Goal: Task Accomplishment & Management: Manage account settings

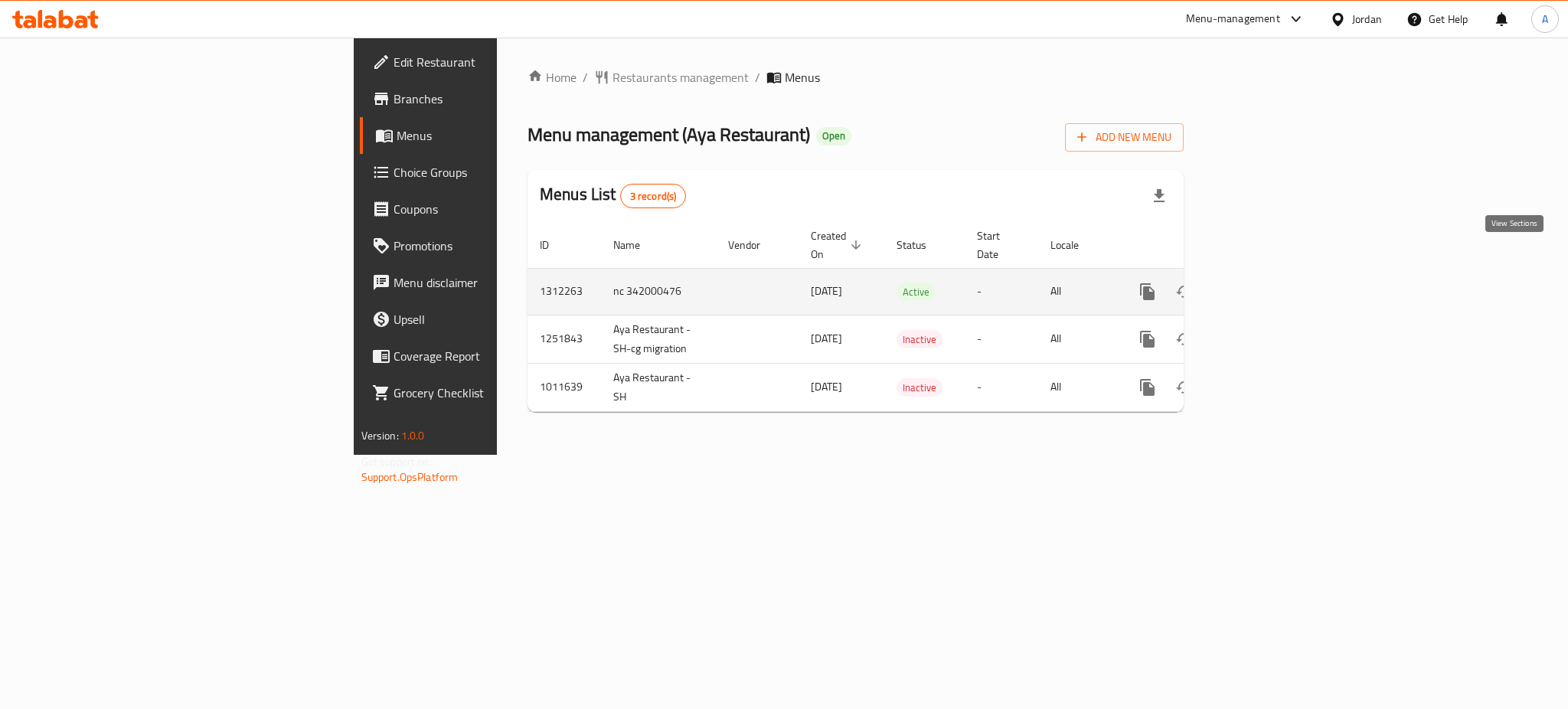
click at [1267, 283] on icon "enhanced table" at bounding box center [1257, 291] width 18 height 18
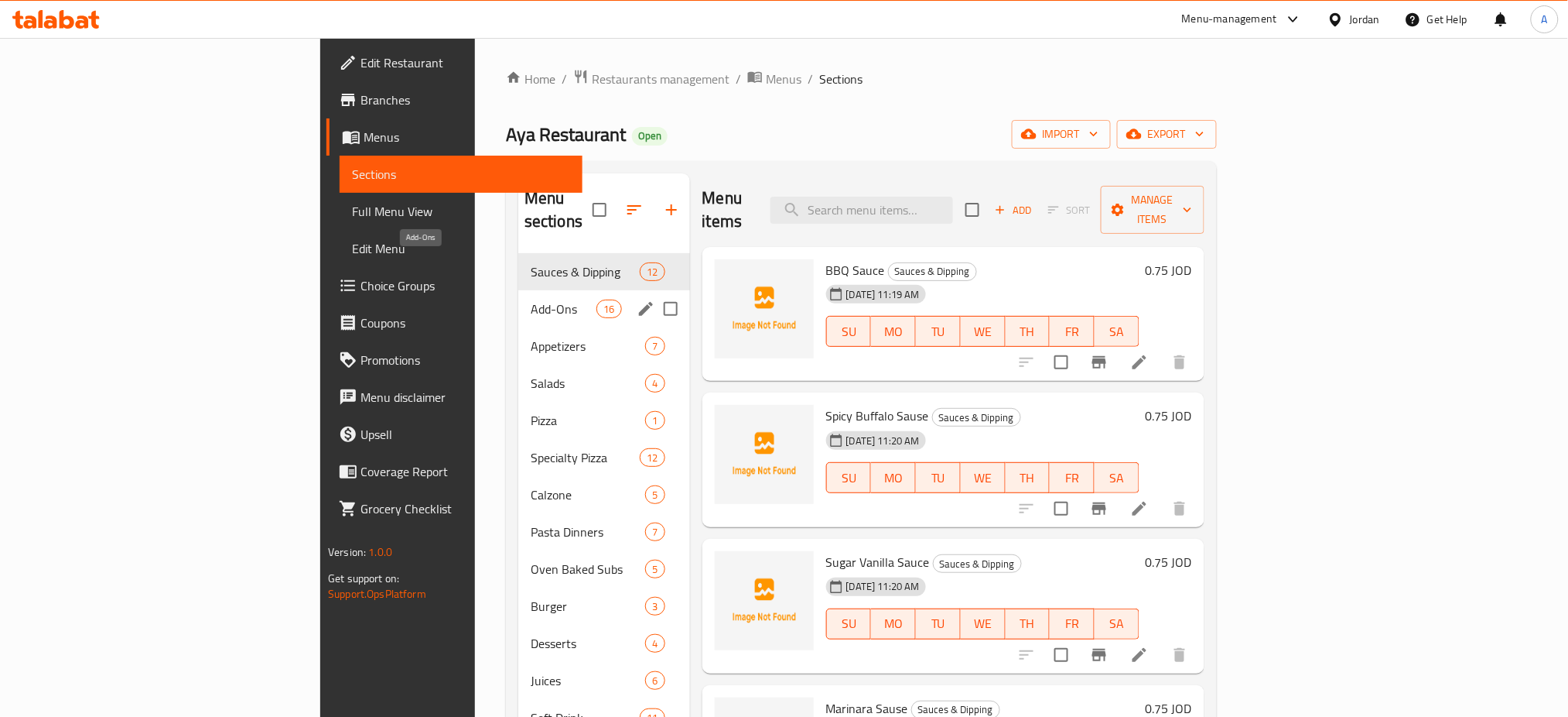
click at [530, 300] on span "Add-Ons" at bounding box center [563, 308] width 66 height 18
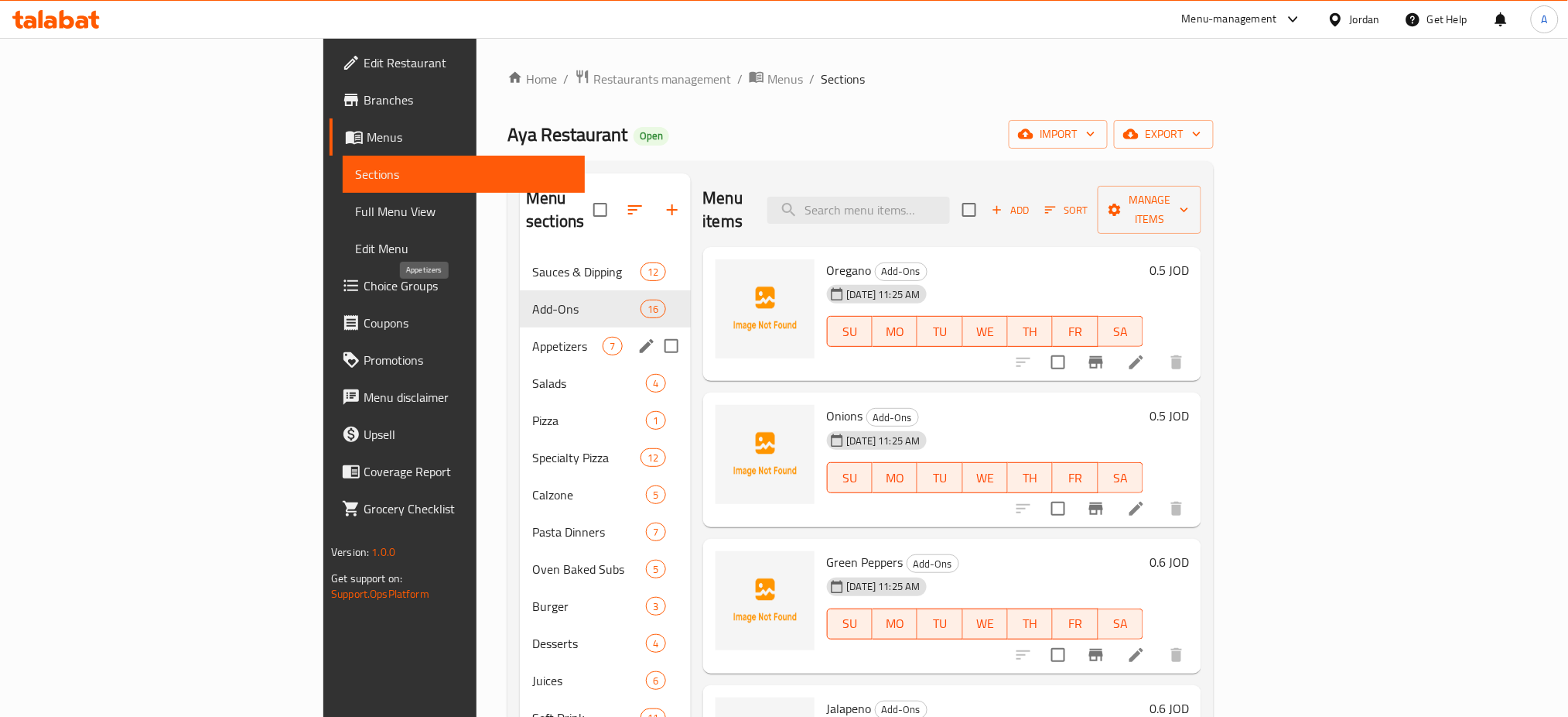
click at [532, 337] on span "Appetizers" at bounding box center [567, 346] width 70 height 18
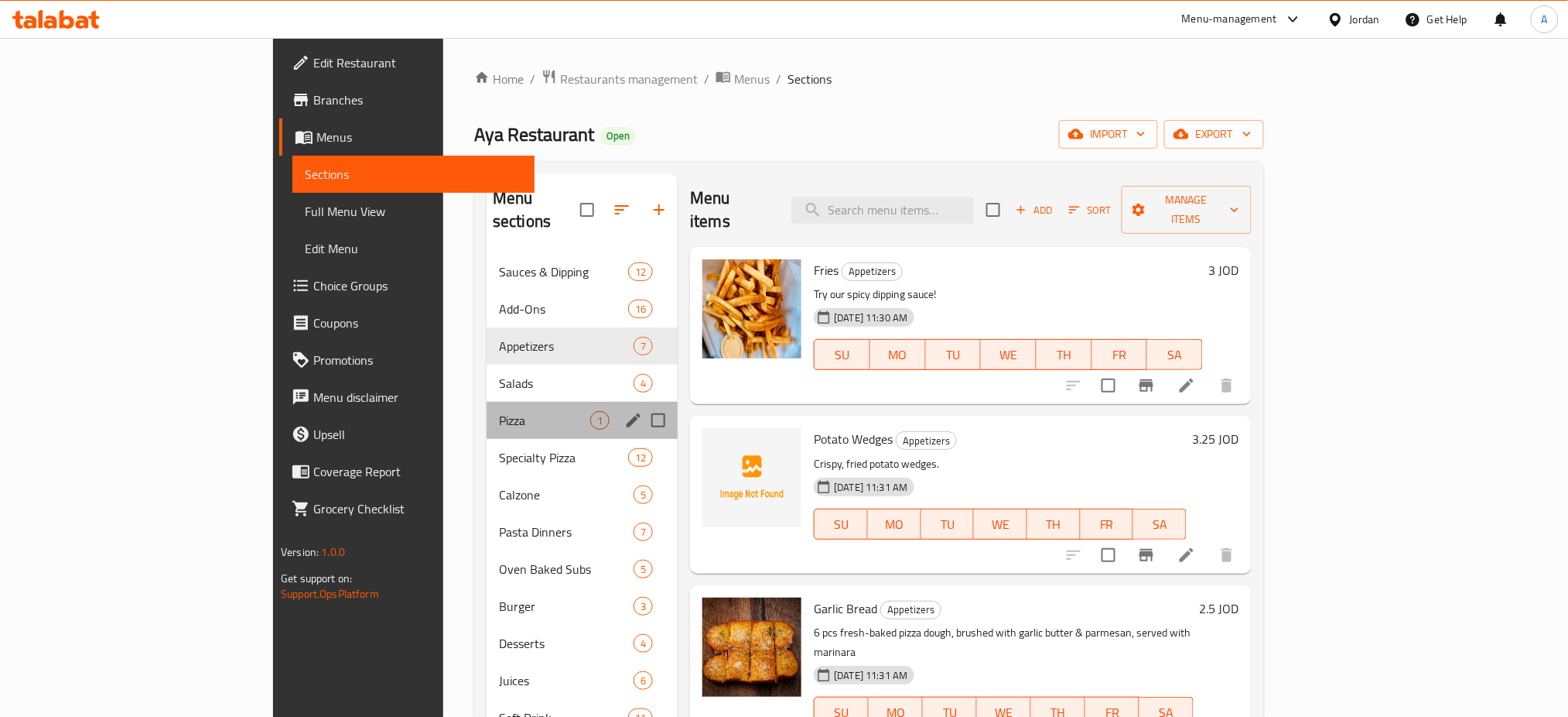
click at [486, 402] on div "Pizza 1" at bounding box center [582, 420] width 191 height 37
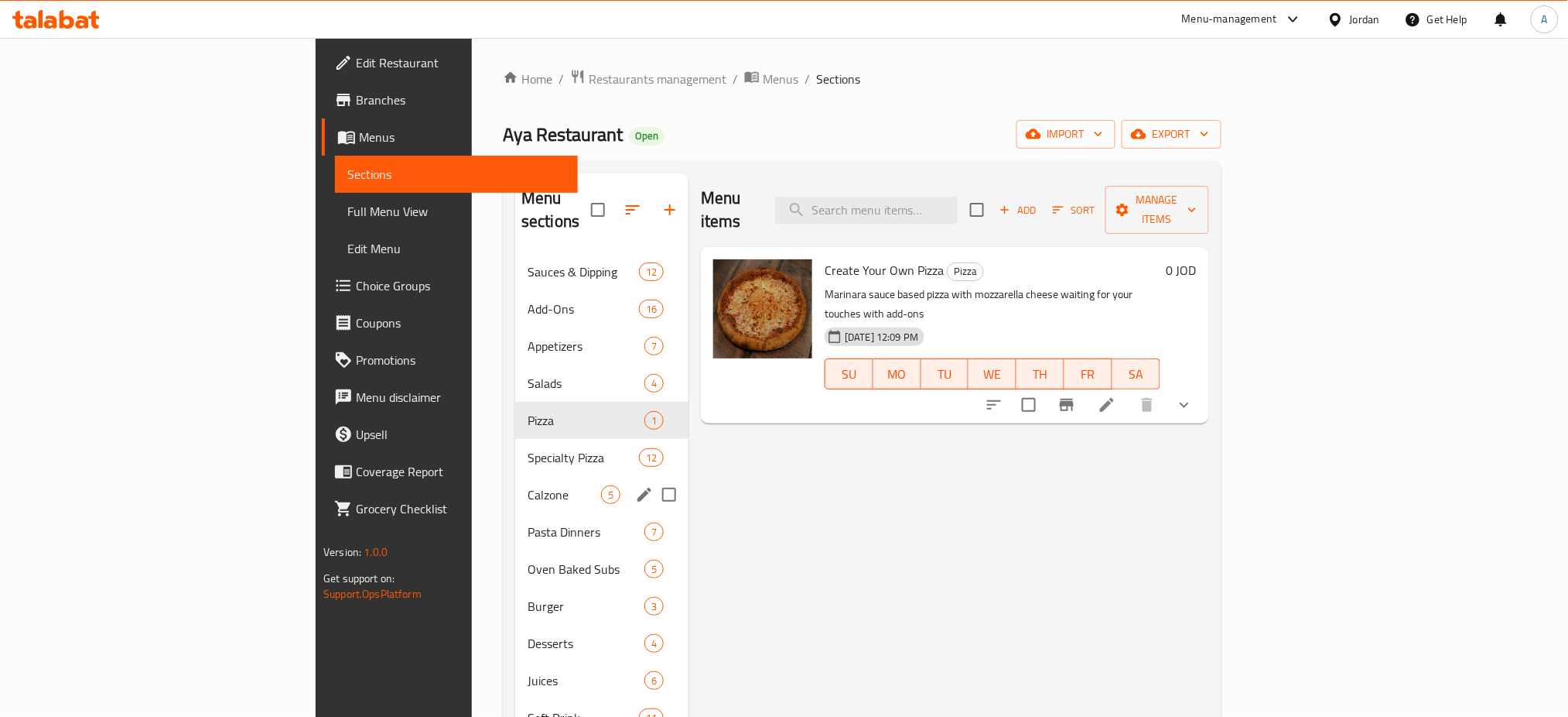
click at [515, 476] on div "Calzone 5" at bounding box center [601, 494] width 173 height 37
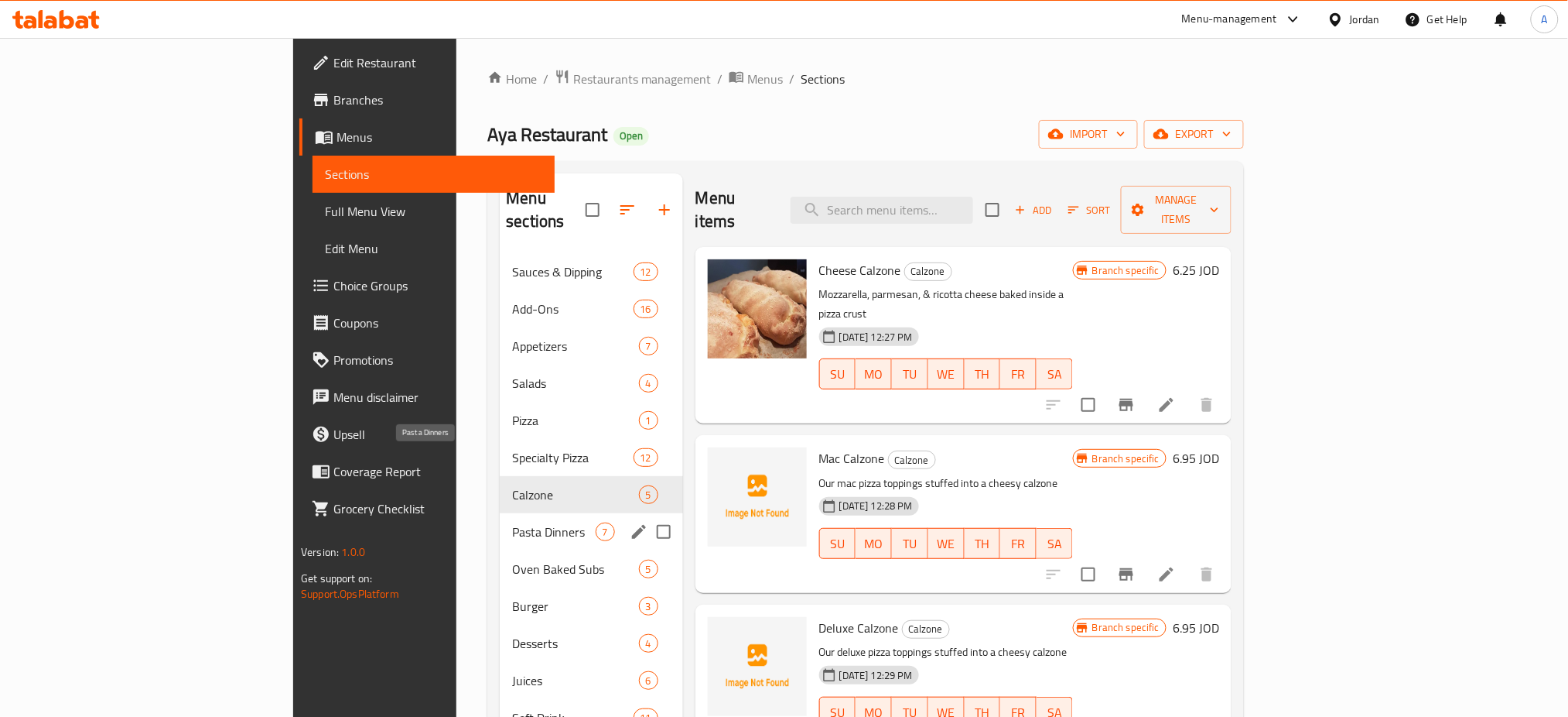
click at [512, 522] on span "Pasta Dinners" at bounding box center [554, 531] width 83 height 18
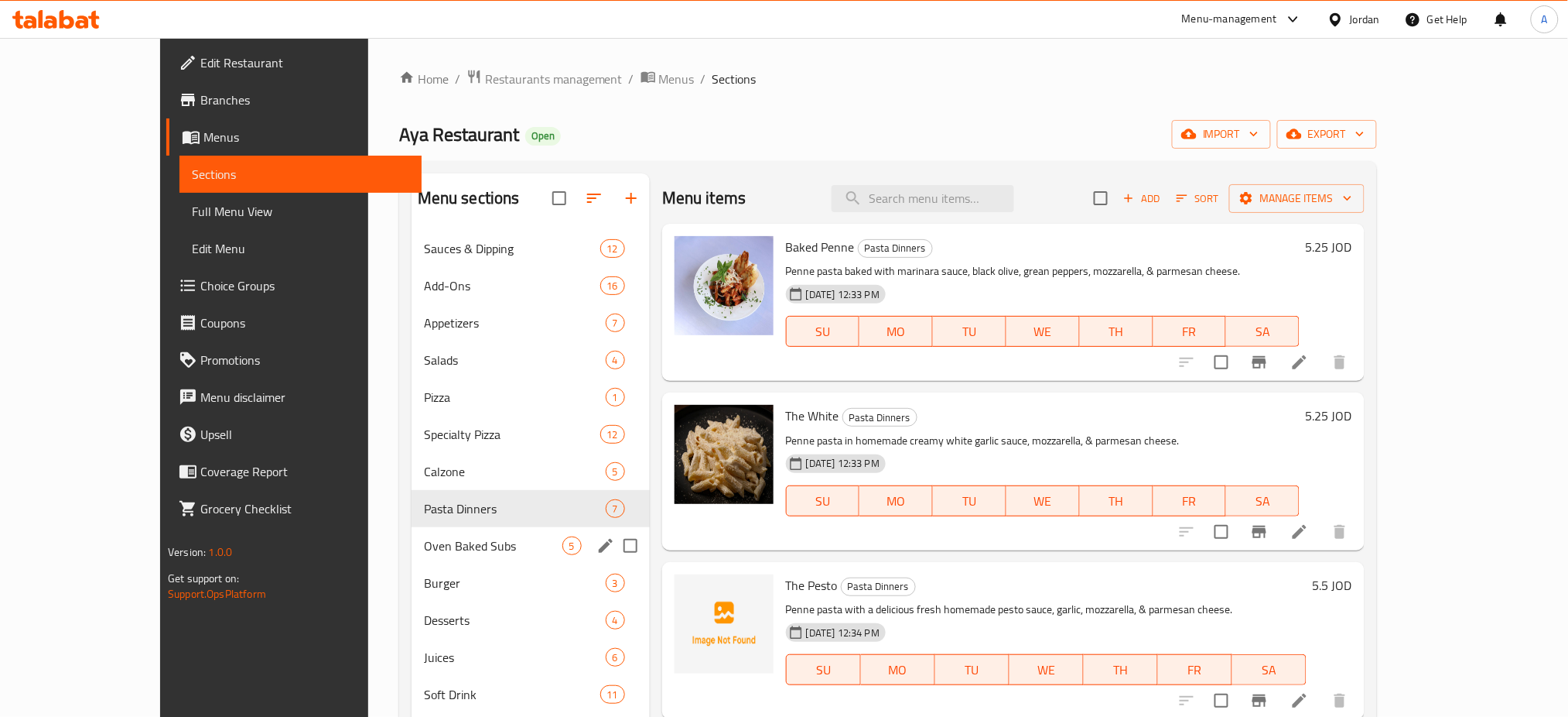
click at [450, 573] on span "Burger" at bounding box center [515, 582] width 182 height 18
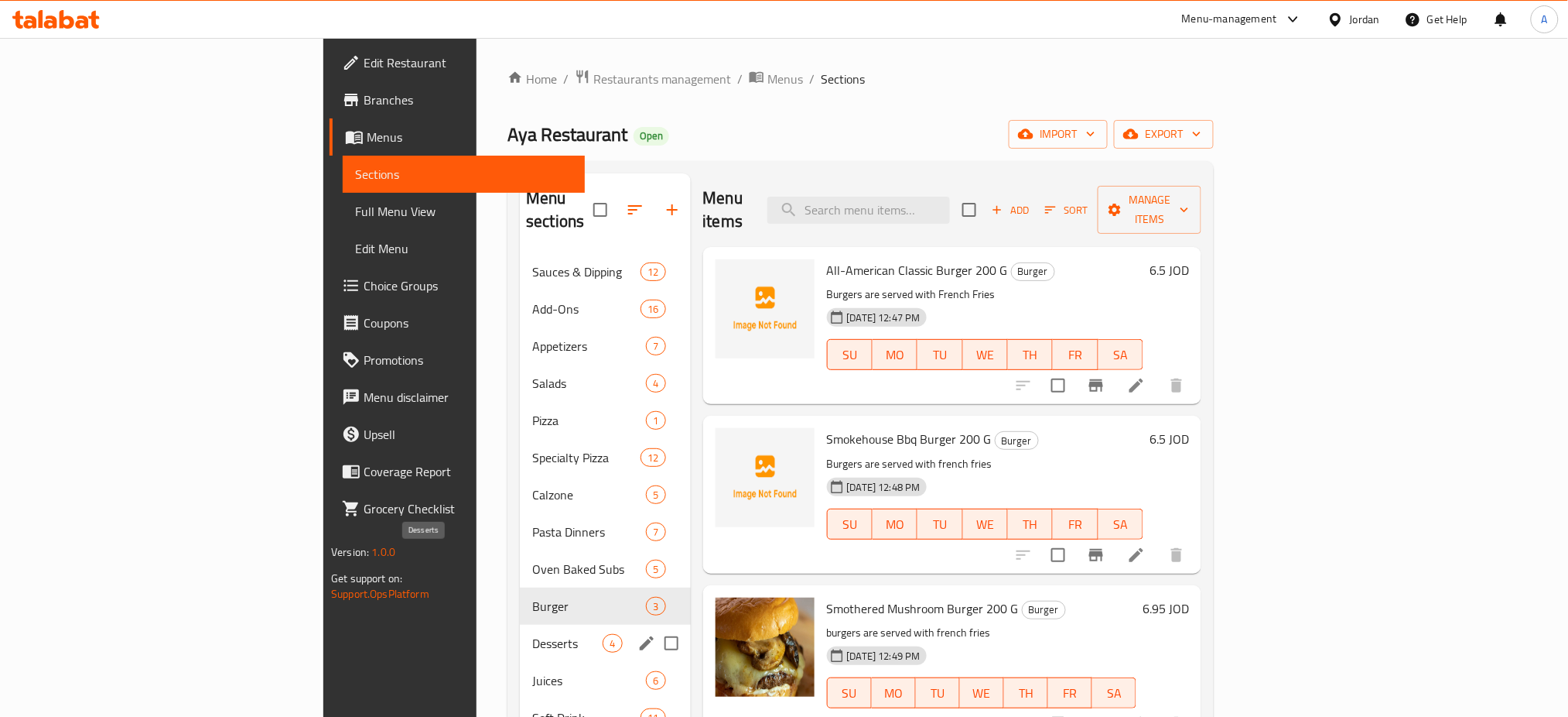
click at [532, 634] on span "Desserts" at bounding box center [567, 643] width 70 height 18
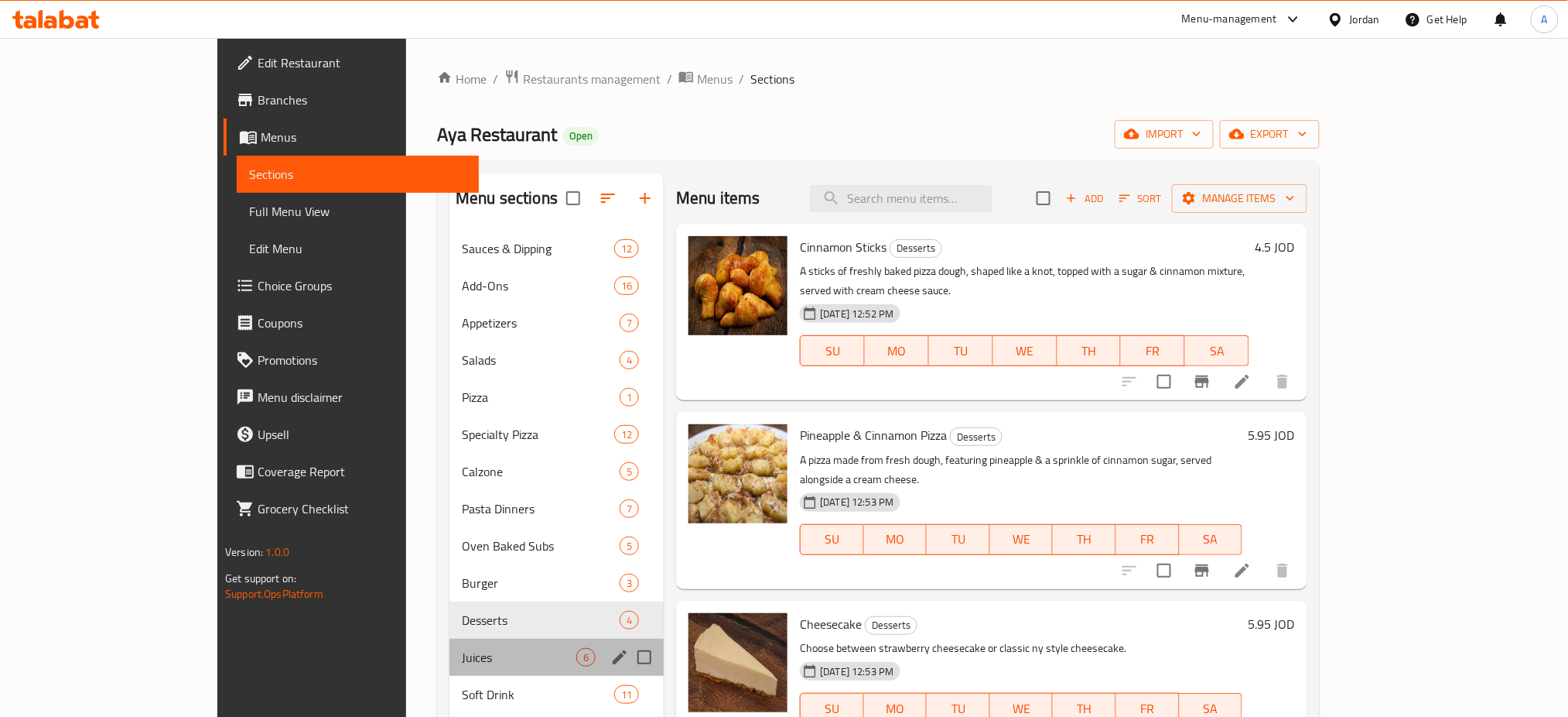
click at [459, 638] on div "Juices 6" at bounding box center [556, 656] width 215 height 37
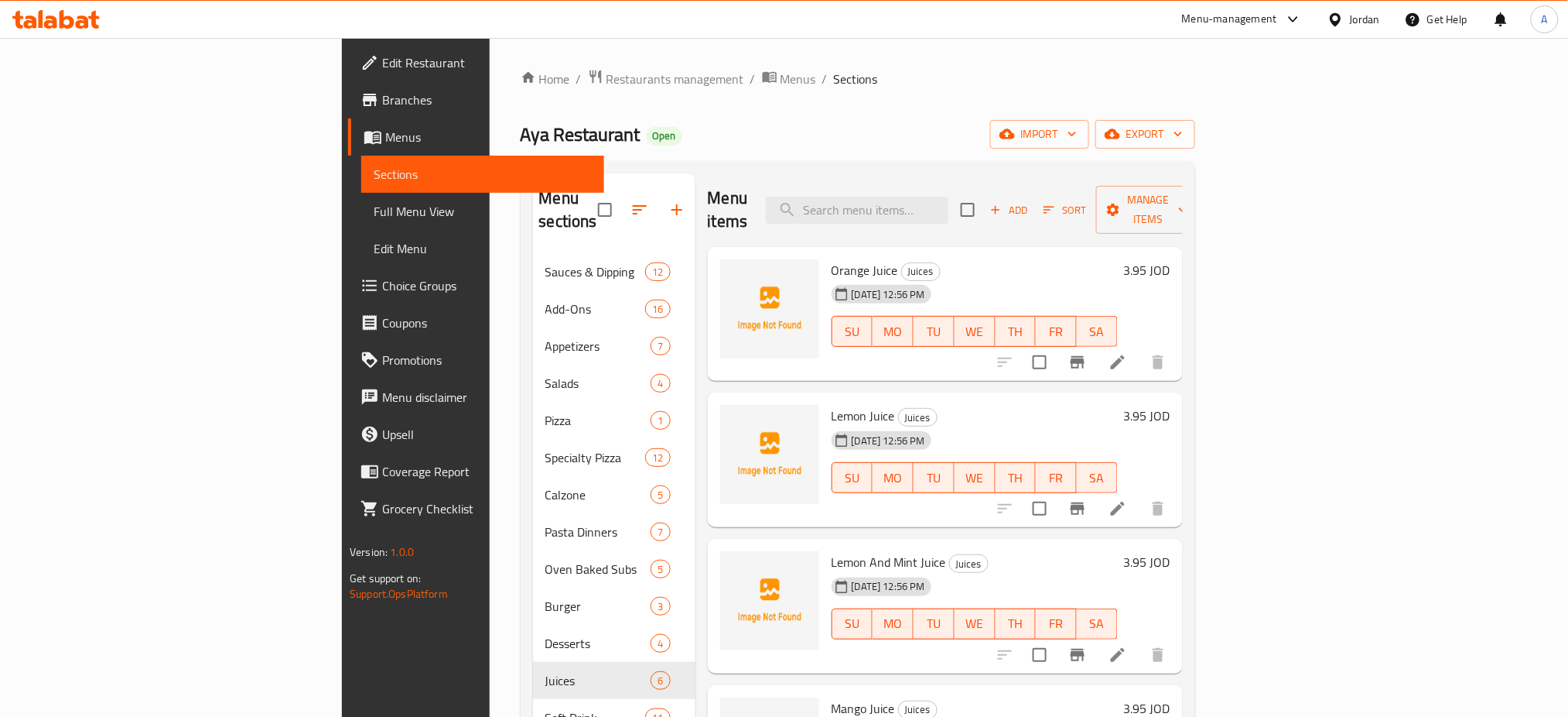
click at [533, 639] on nav "Sauces & Dipping 12 Add-Ons 16 Appetizers 7 Salads 4 Pizza 1 Specialty Pizza 12…" at bounding box center [614, 494] width 163 height 495
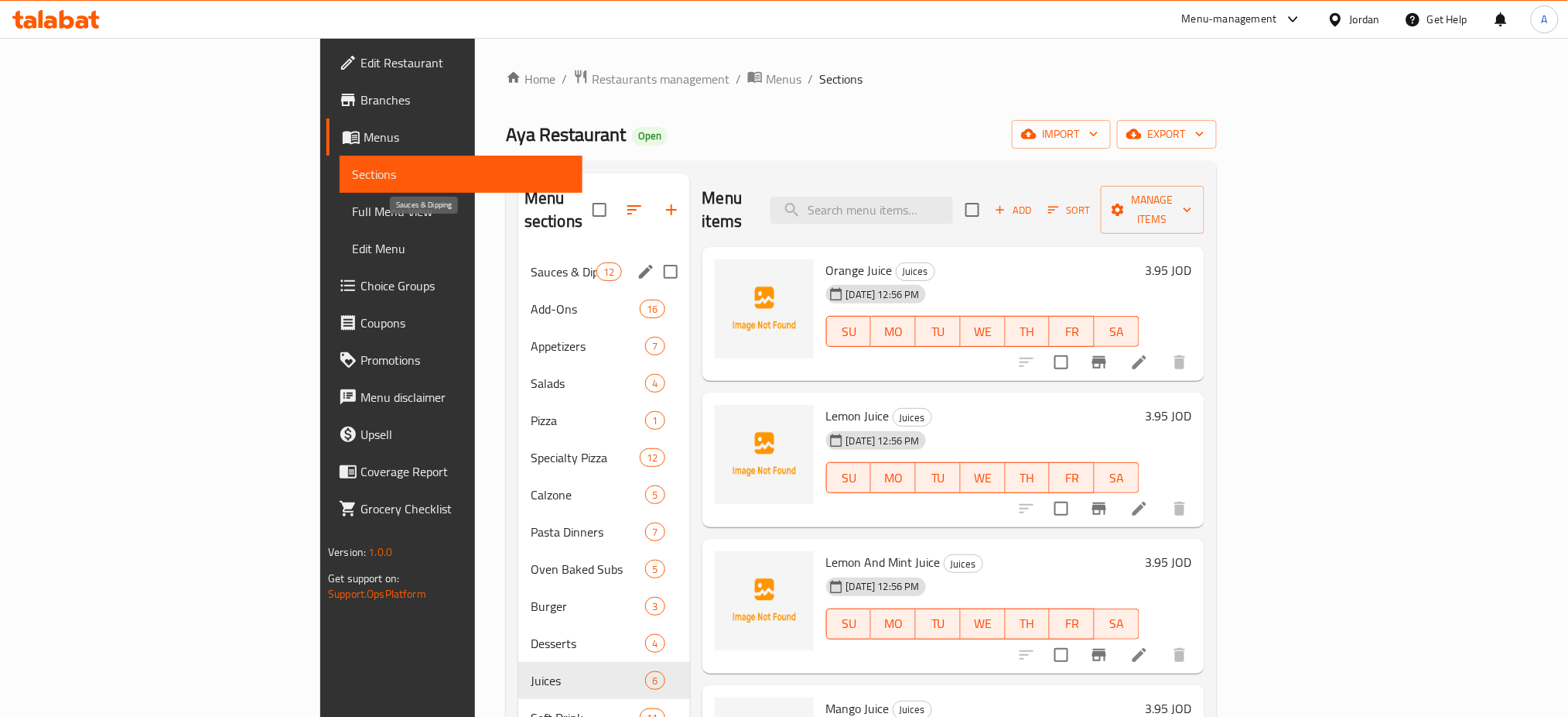
click at [530, 262] on span "Sauces & Dipping" at bounding box center [563, 271] width 66 height 18
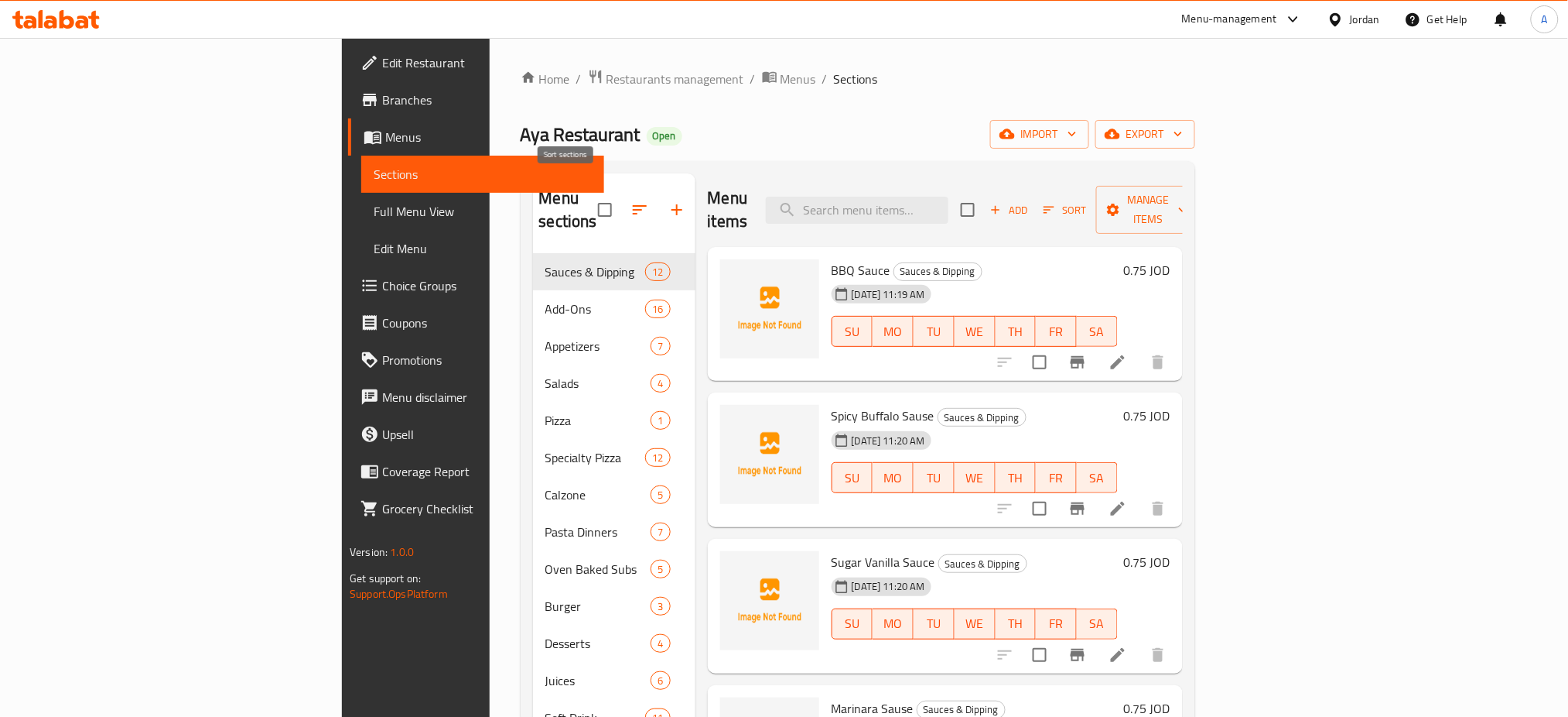
click at [633, 205] on icon "button" at bounding box center [639, 210] width 14 height 10
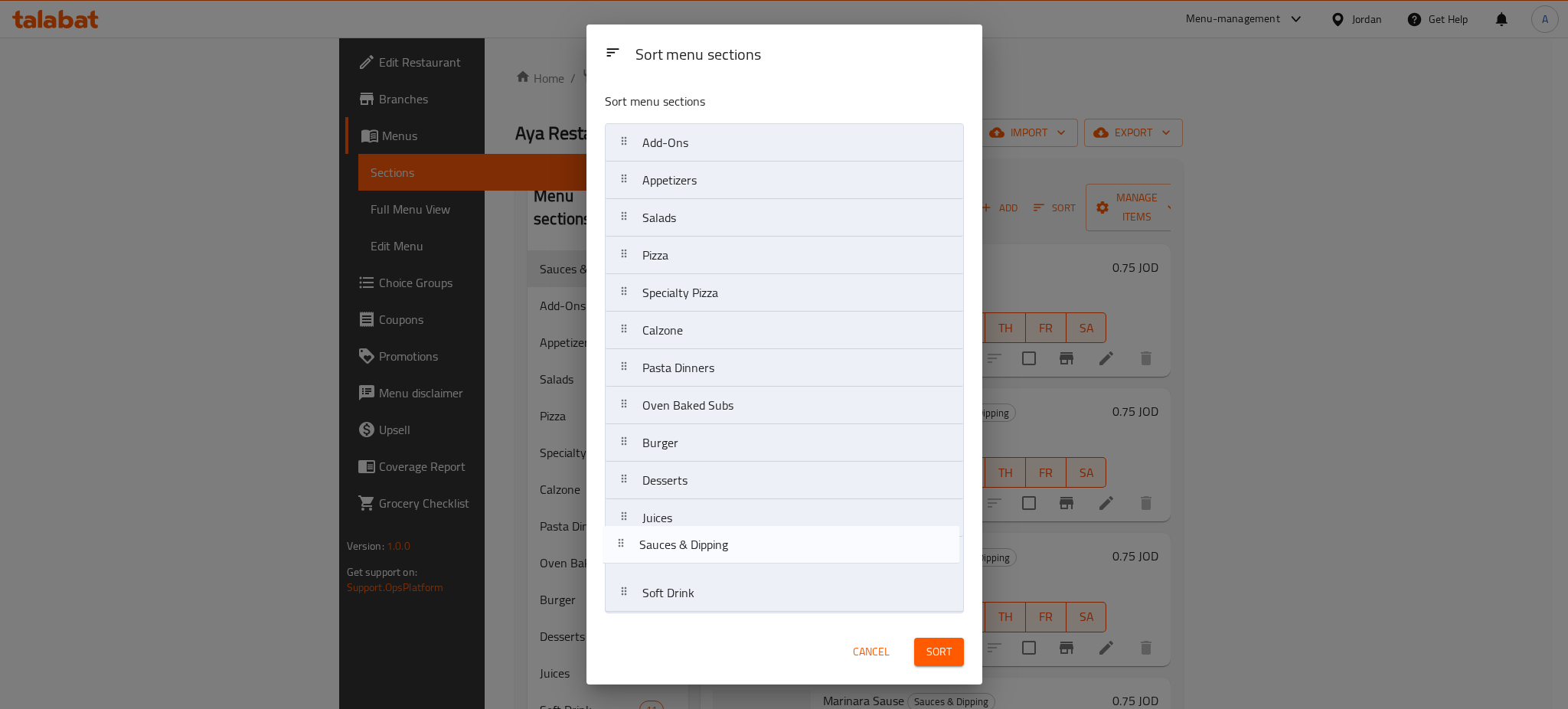
drag, startPoint x: 712, startPoint y: 160, endPoint x: 712, endPoint y: 569, distance: 409.0
click at [712, 569] on nav "Sauces & Dipping Add-Ons Appetizers Salads Pizza Specialty Pizza Calzone Pasta …" at bounding box center [784, 367] width 359 height 489
drag, startPoint x: 683, startPoint y: 148, endPoint x: 689, endPoint y: 567, distance: 419.0
click at [689, 567] on nav "Add-Ons Appetizers Salads Pizza Specialty Pizza Calzone Pasta Dinners Oven Bake…" at bounding box center [784, 367] width 359 height 489
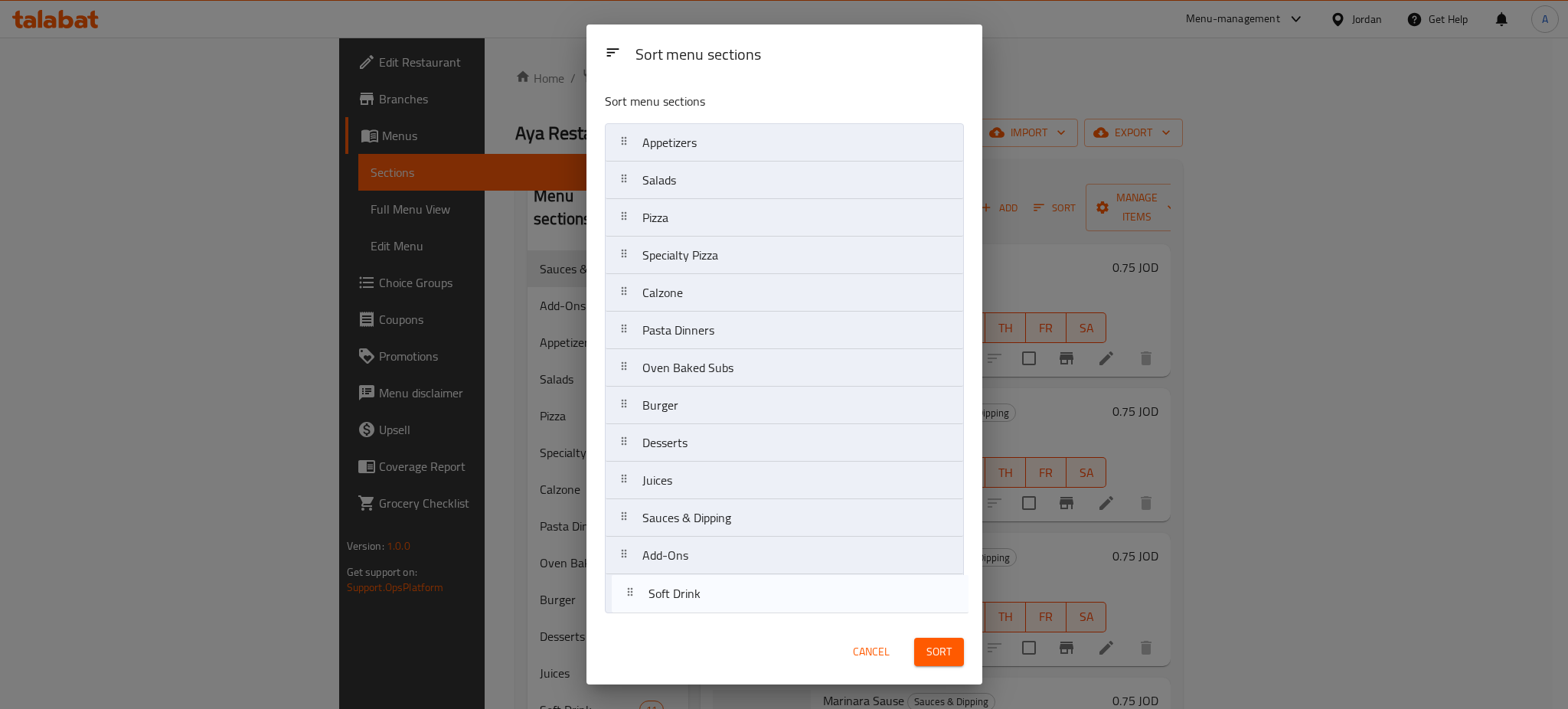
drag, startPoint x: 772, startPoint y: 612, endPoint x: 778, endPoint y: 606, distance: 8.5
click at [778, 606] on nav "Appetizers Salads Pizza Specialty Pizza Calzone Pasta Dinners Oven Baked Subs B…" at bounding box center [784, 367] width 359 height 489
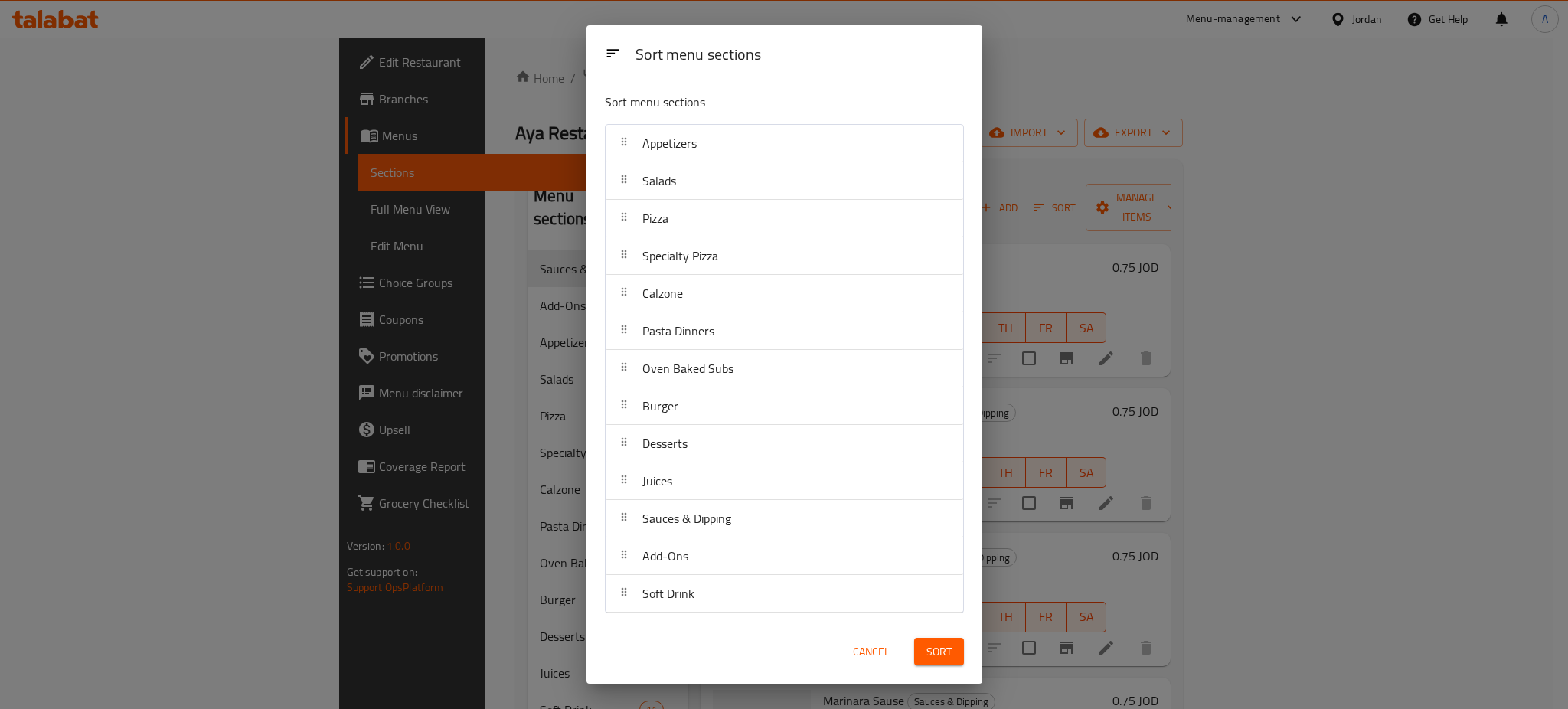
click at [936, 660] on button "Sort" at bounding box center [939, 652] width 50 height 28
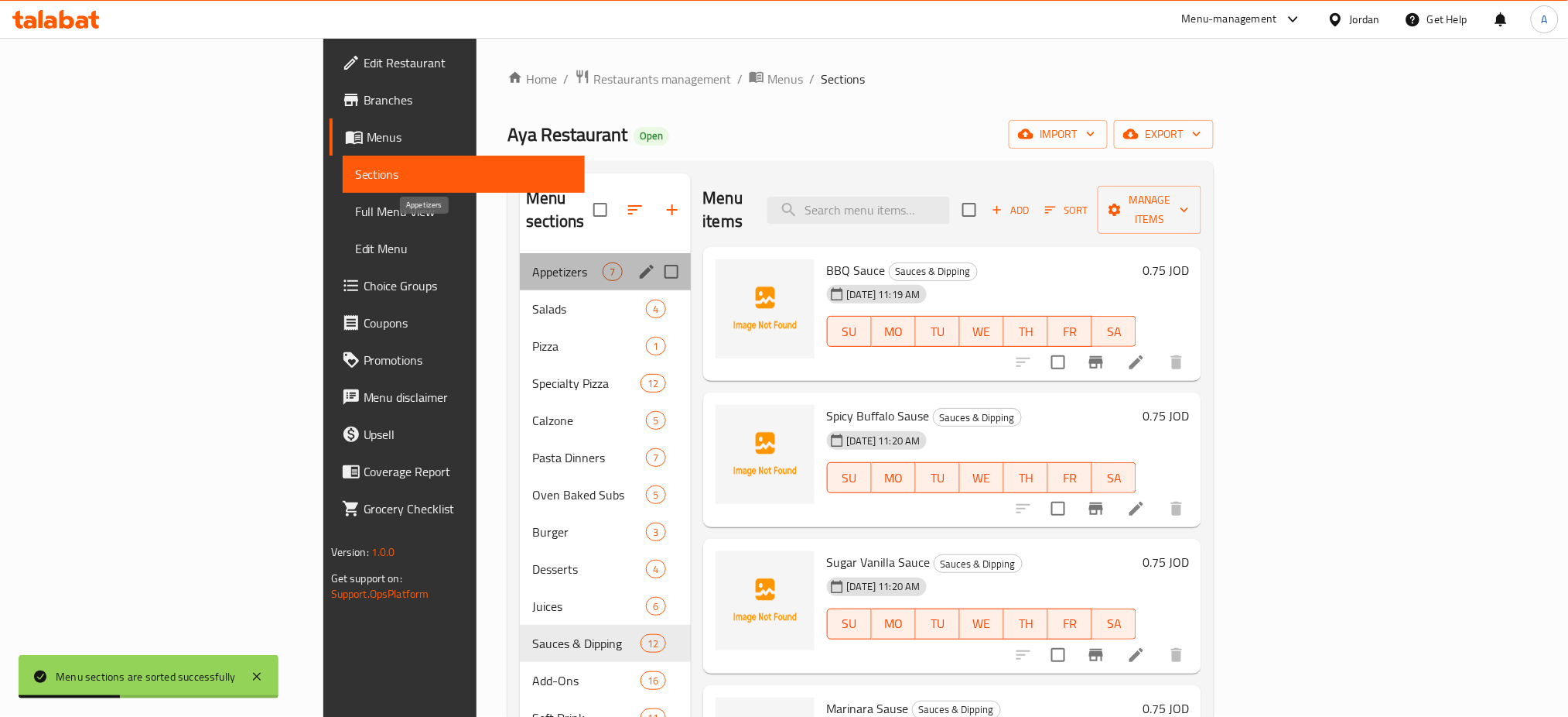
click at [532, 262] on span "Appetizers" at bounding box center [567, 271] width 70 height 18
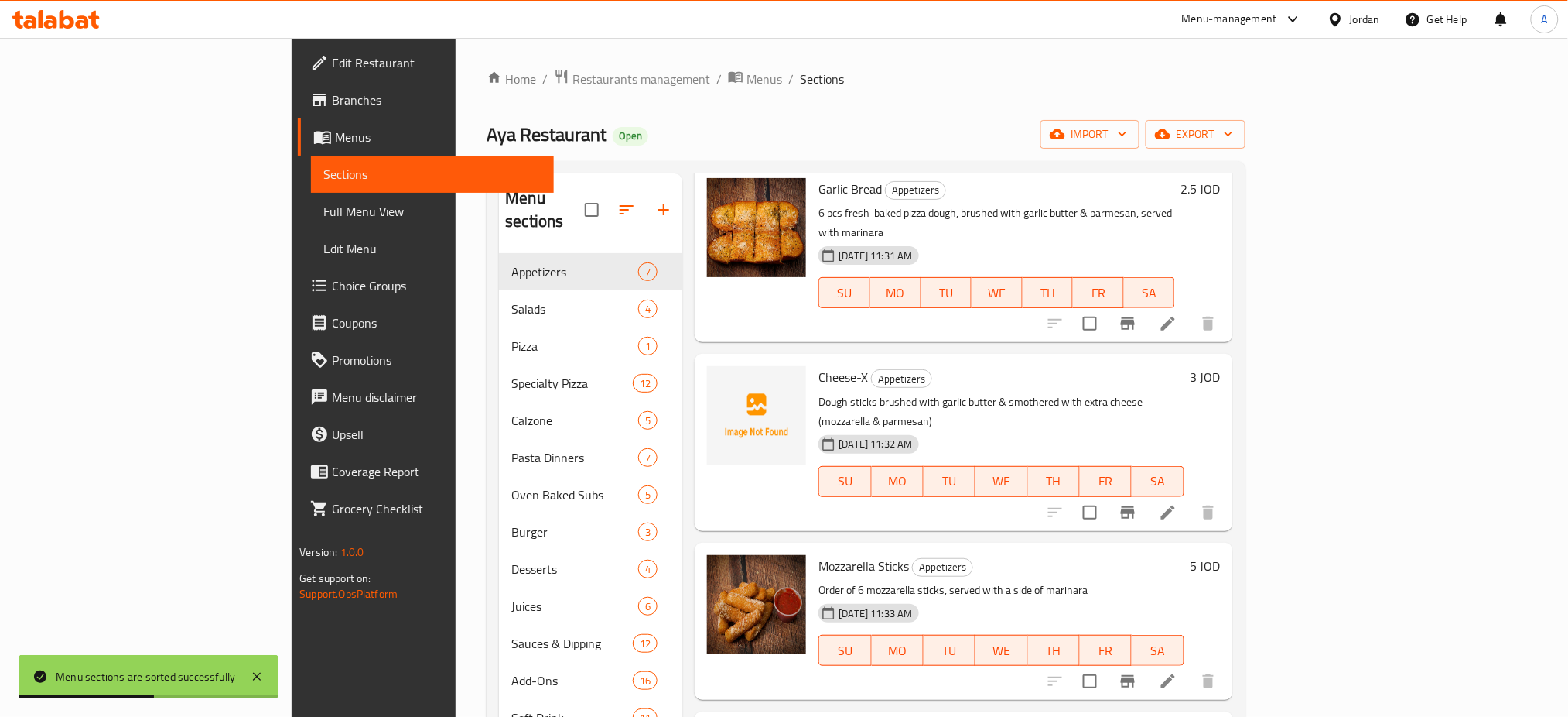
scroll to position [422, 0]
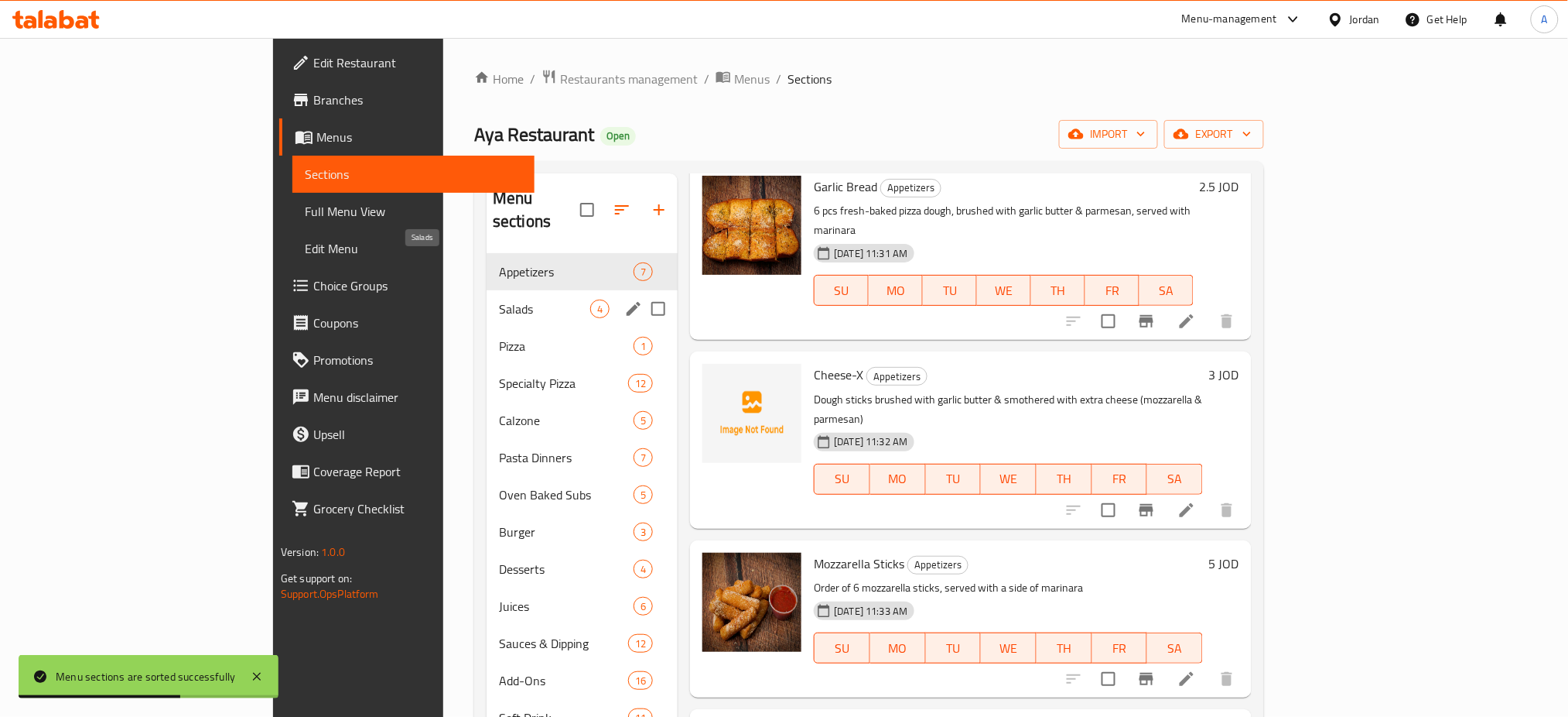
click at [499, 300] on span "Salads" at bounding box center [544, 308] width 91 height 18
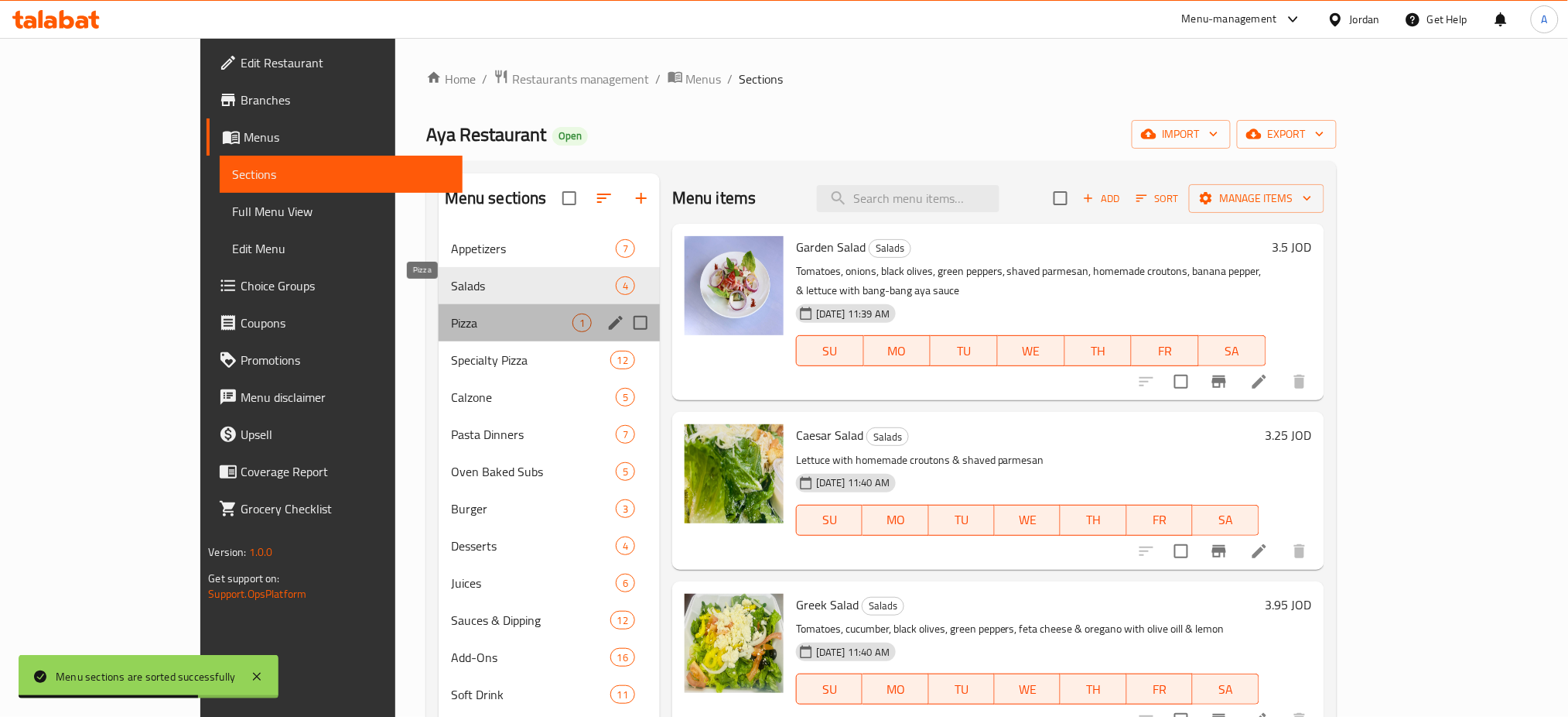
click at [451, 313] on span "Pizza" at bounding box center [511, 322] width 121 height 18
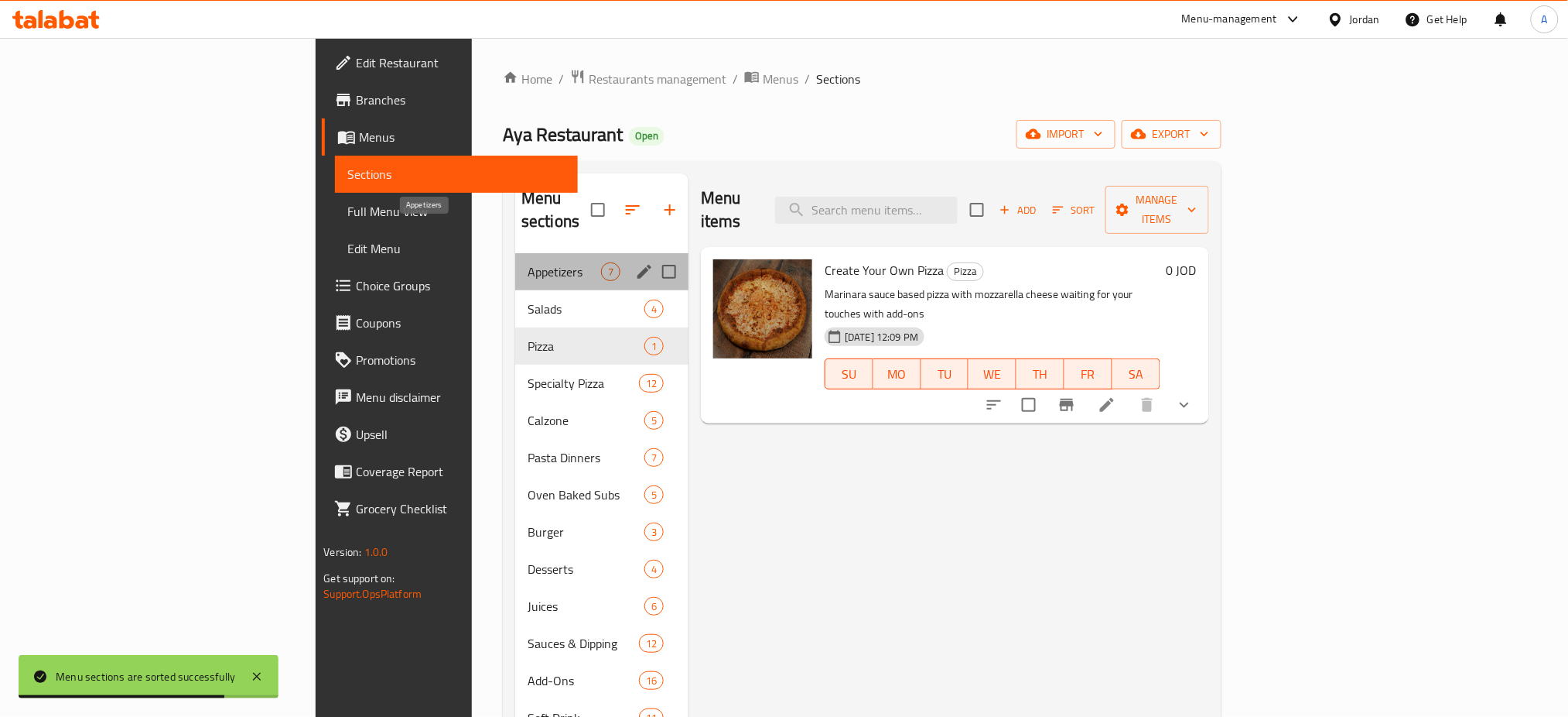
click at [528, 262] on span "Appetizers" at bounding box center [564, 271] width 74 height 18
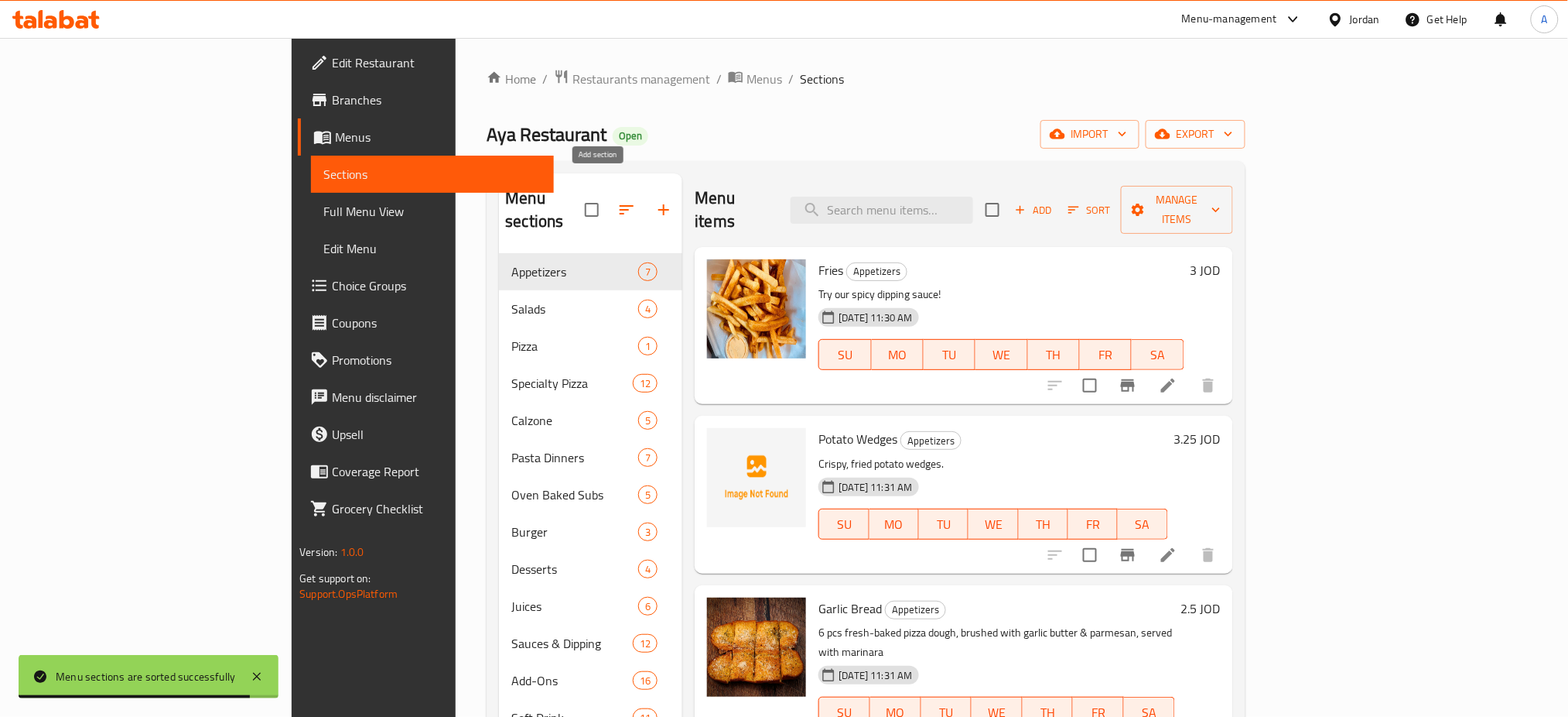
click at [646, 191] on button "button" at bounding box center [664, 210] width 37 height 37
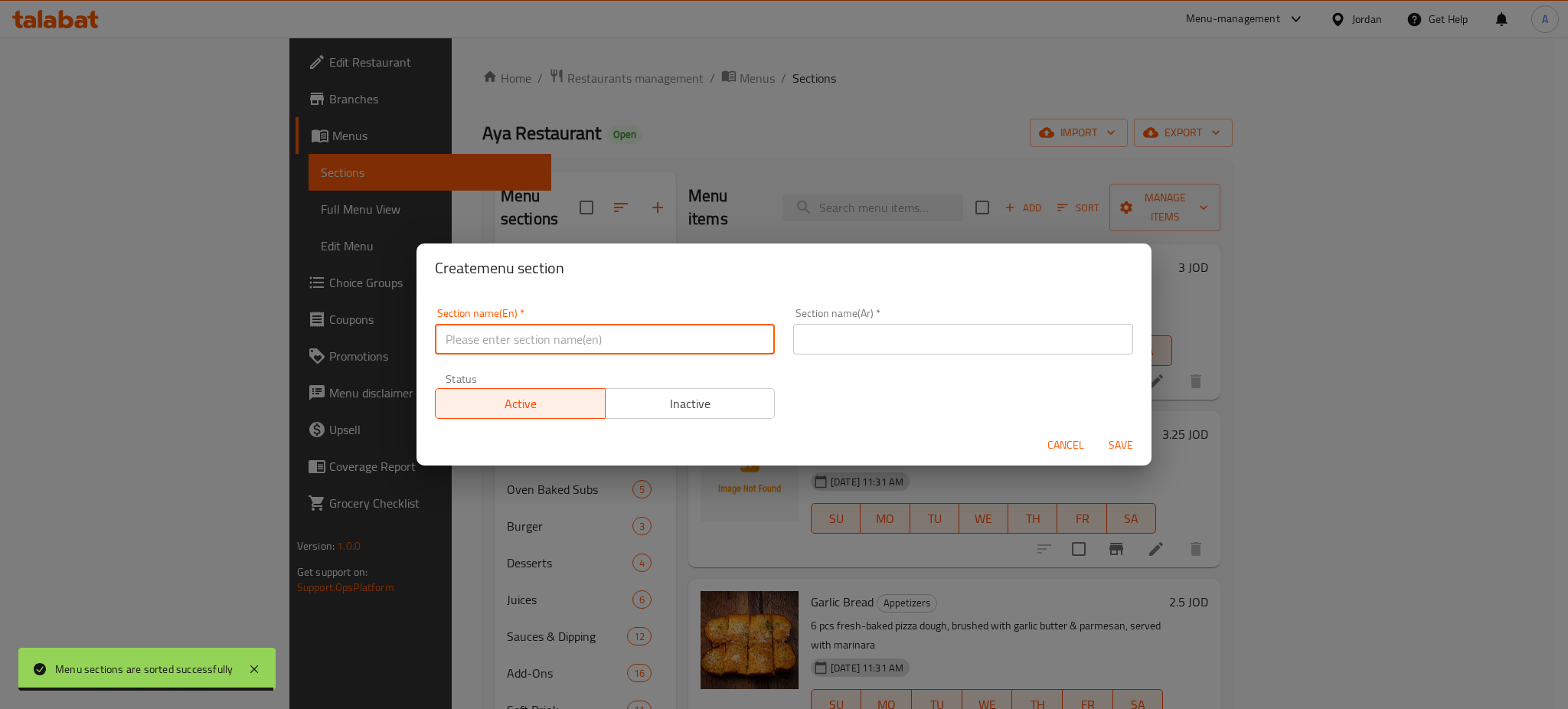
click at [670, 328] on input "text" at bounding box center [605, 339] width 340 height 31
type input "Gathering offer"
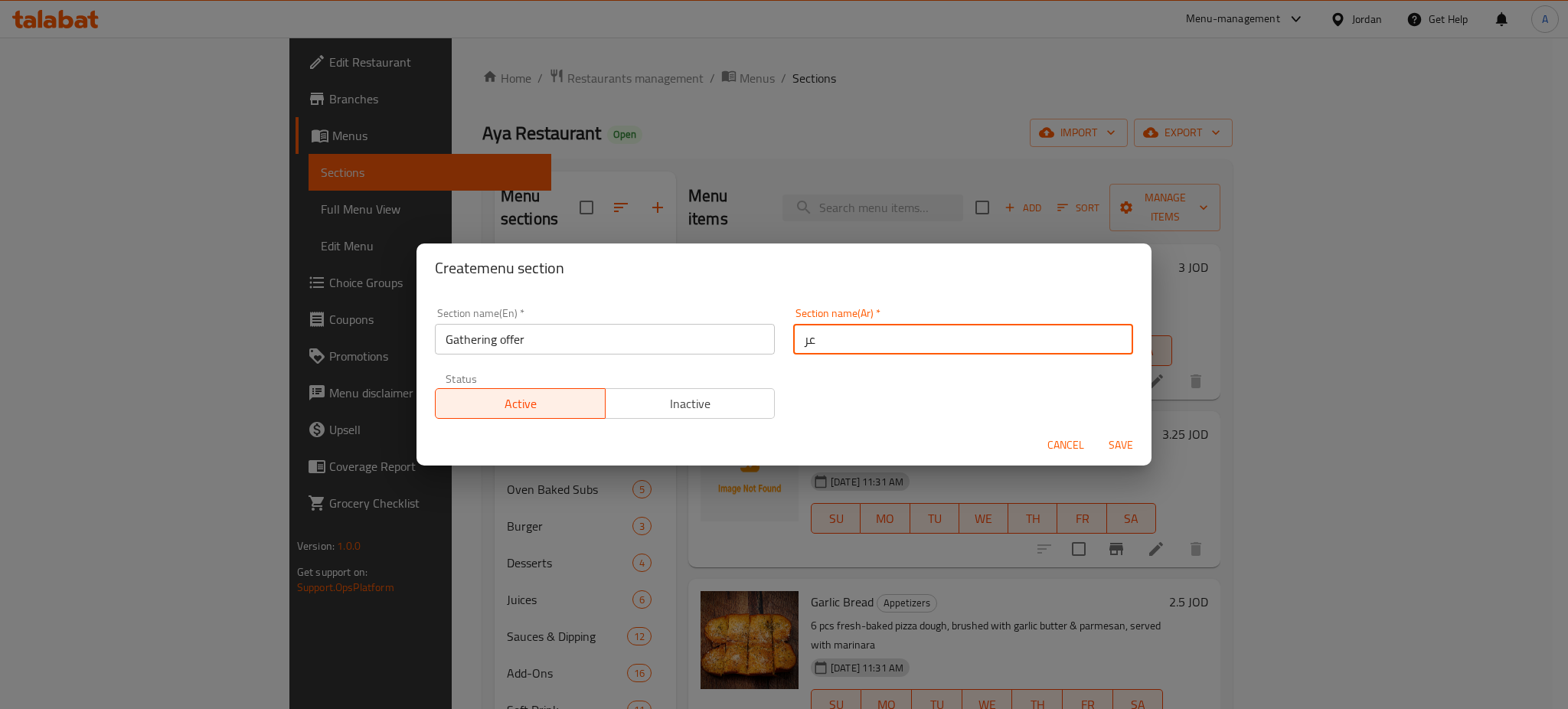
type input "عرض الجمعات"
click at [1130, 436] on span "Save" at bounding box center [1120, 445] width 37 height 19
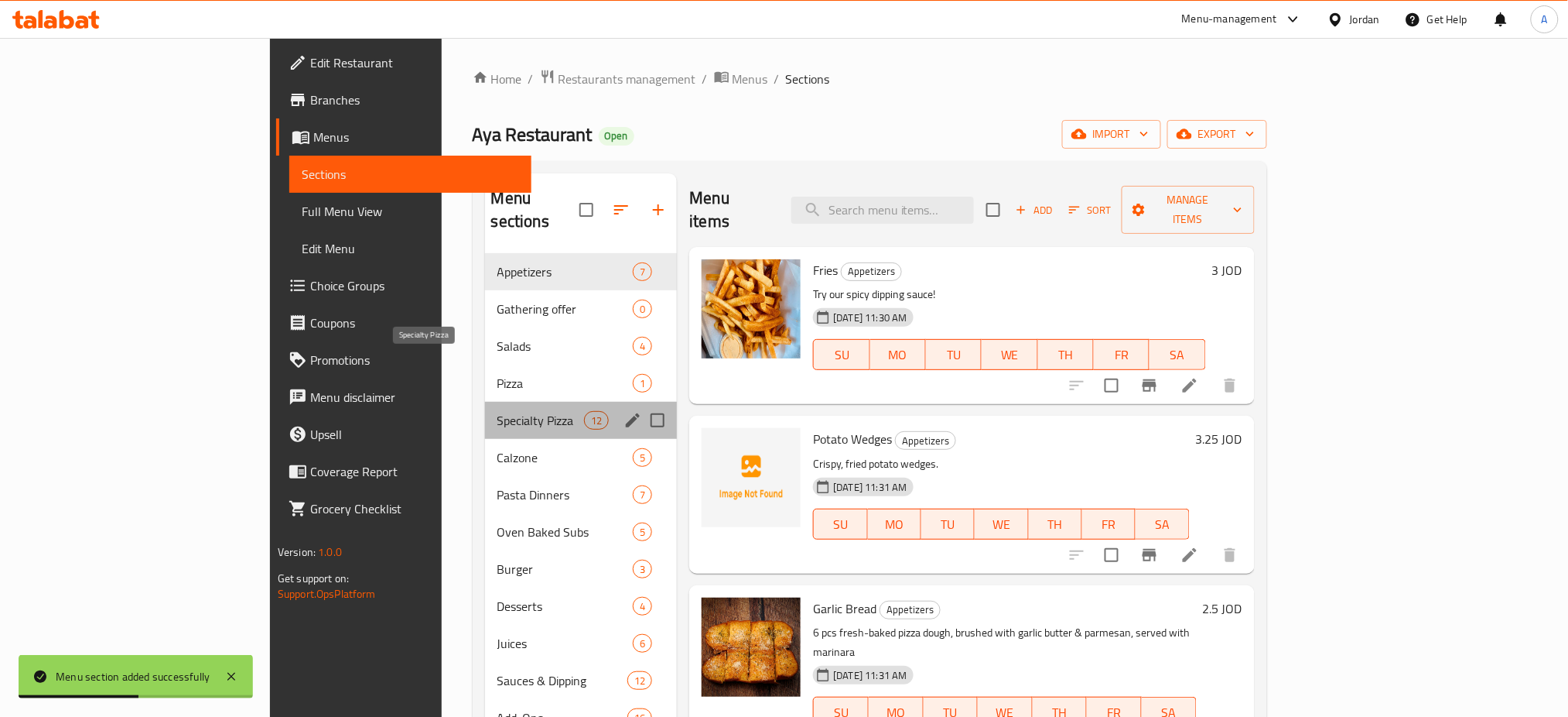
click at [498, 411] on span "Specialty Pizza" at bounding box center [541, 420] width 87 height 18
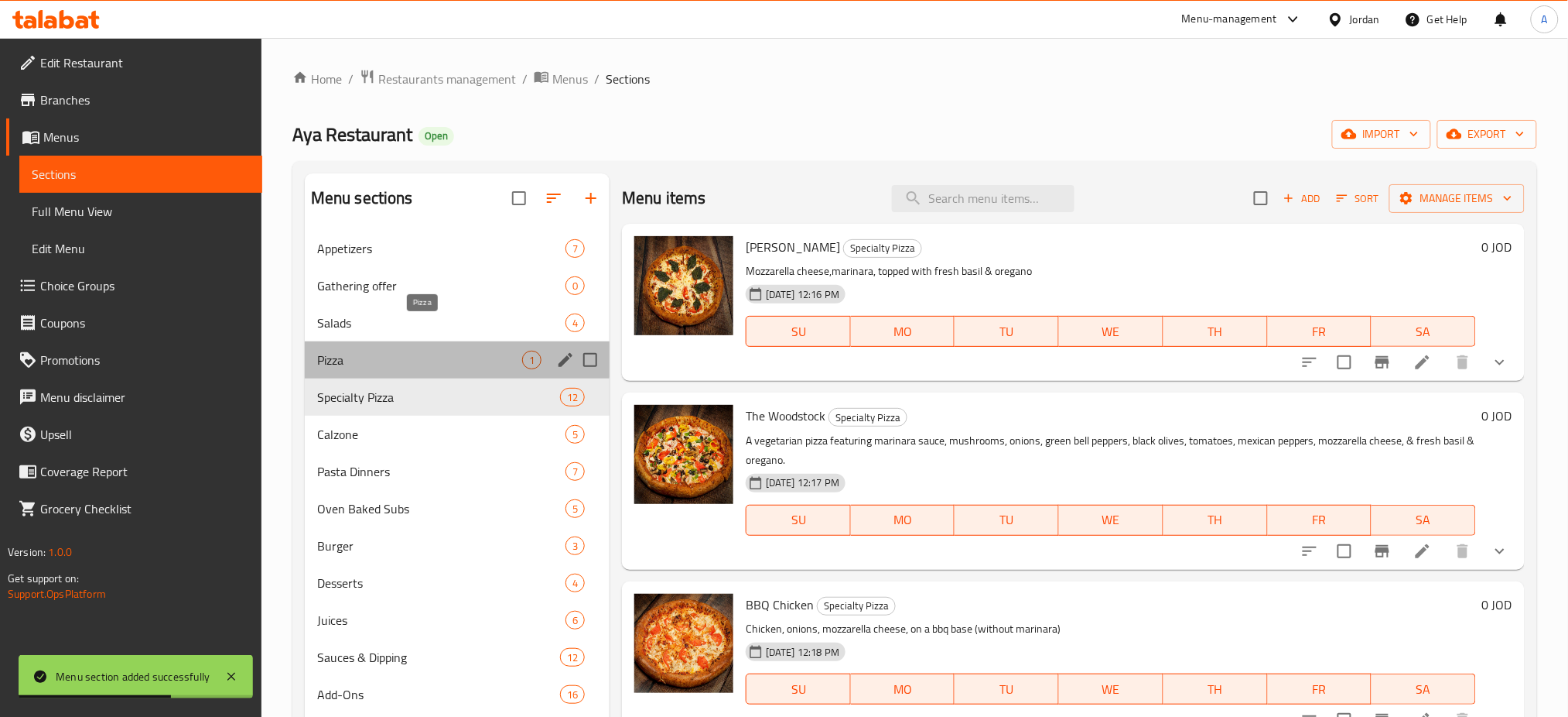
click at [406, 351] on span "Pizza" at bounding box center [420, 359] width 205 height 18
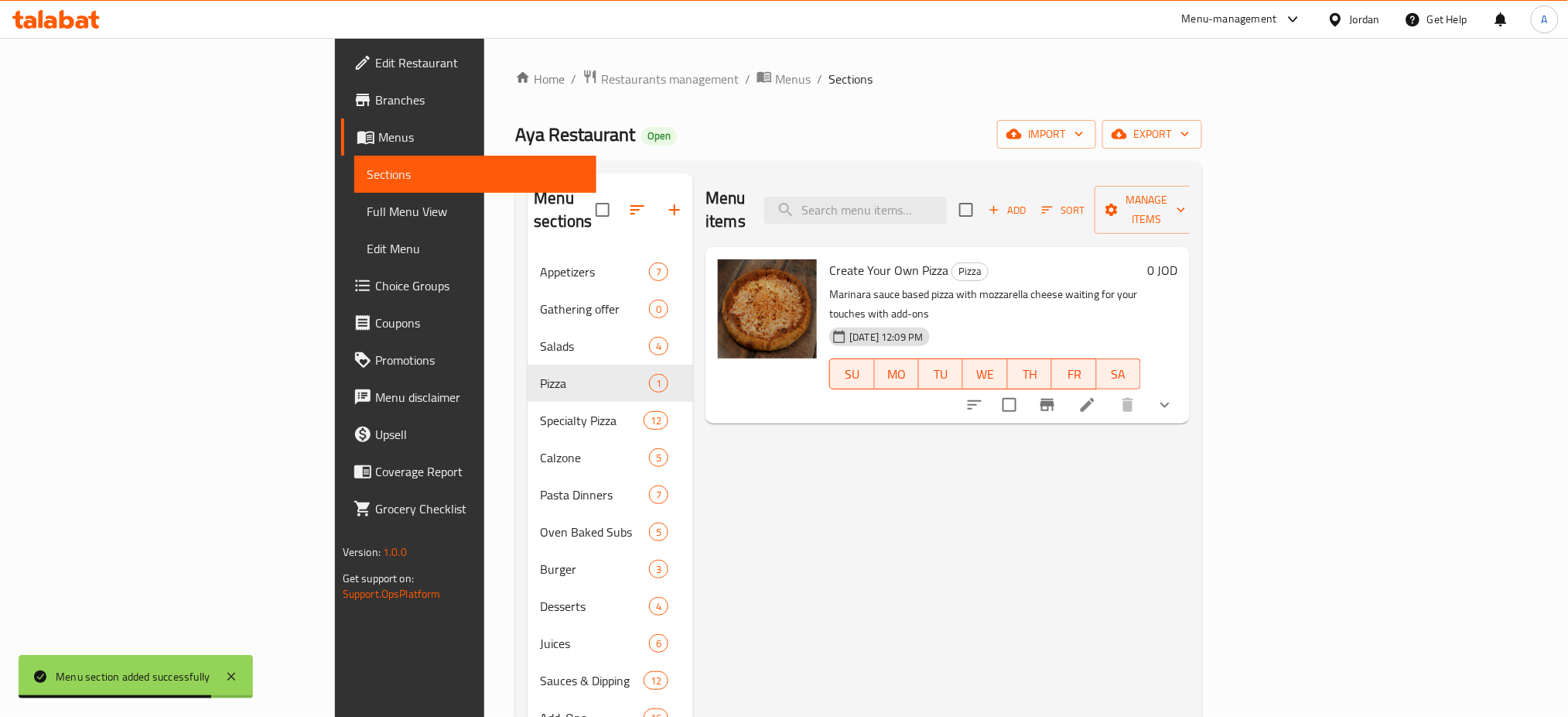
click at [1109, 391] on li at bounding box center [1088, 404] width 43 height 28
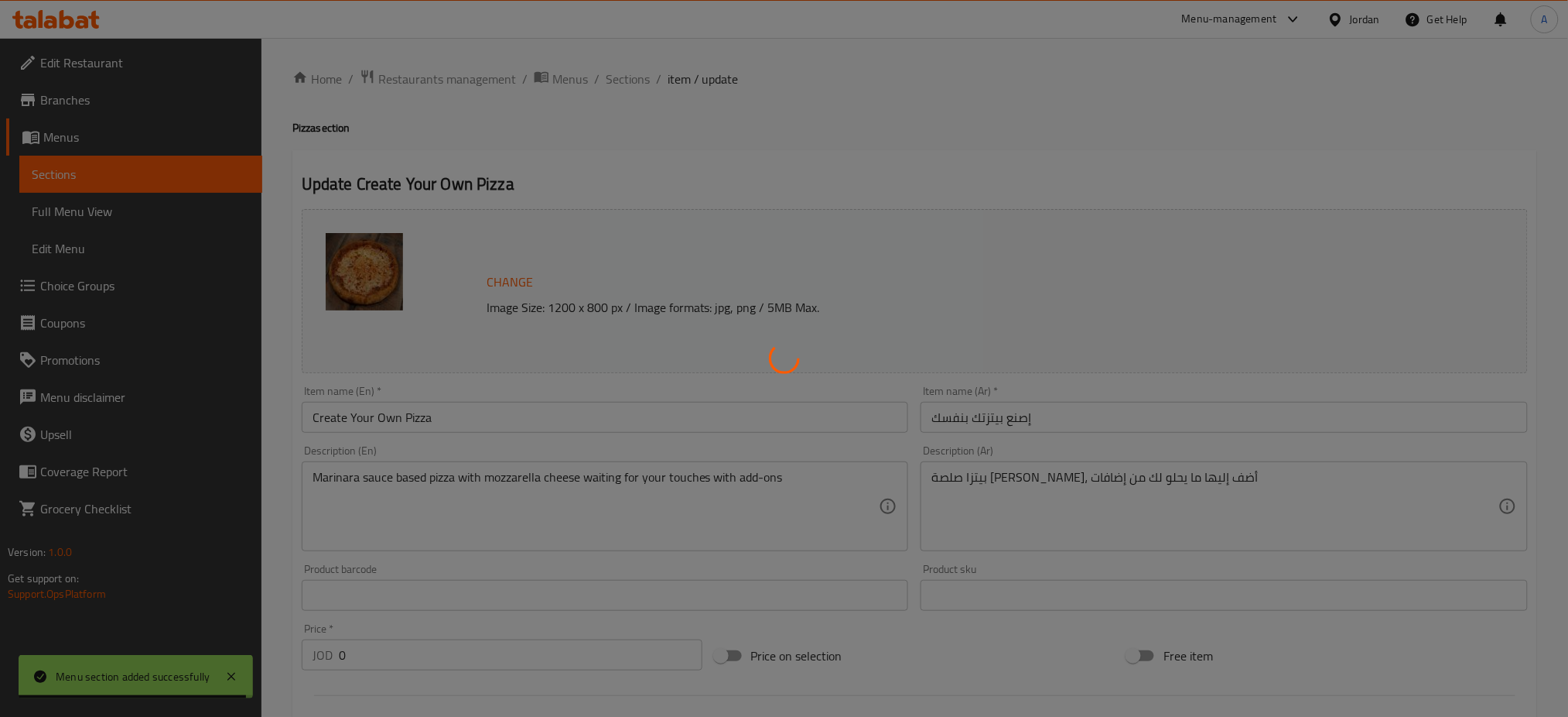
type input "إضافات"
type input "0"
type input "إضافات"
type input "0"
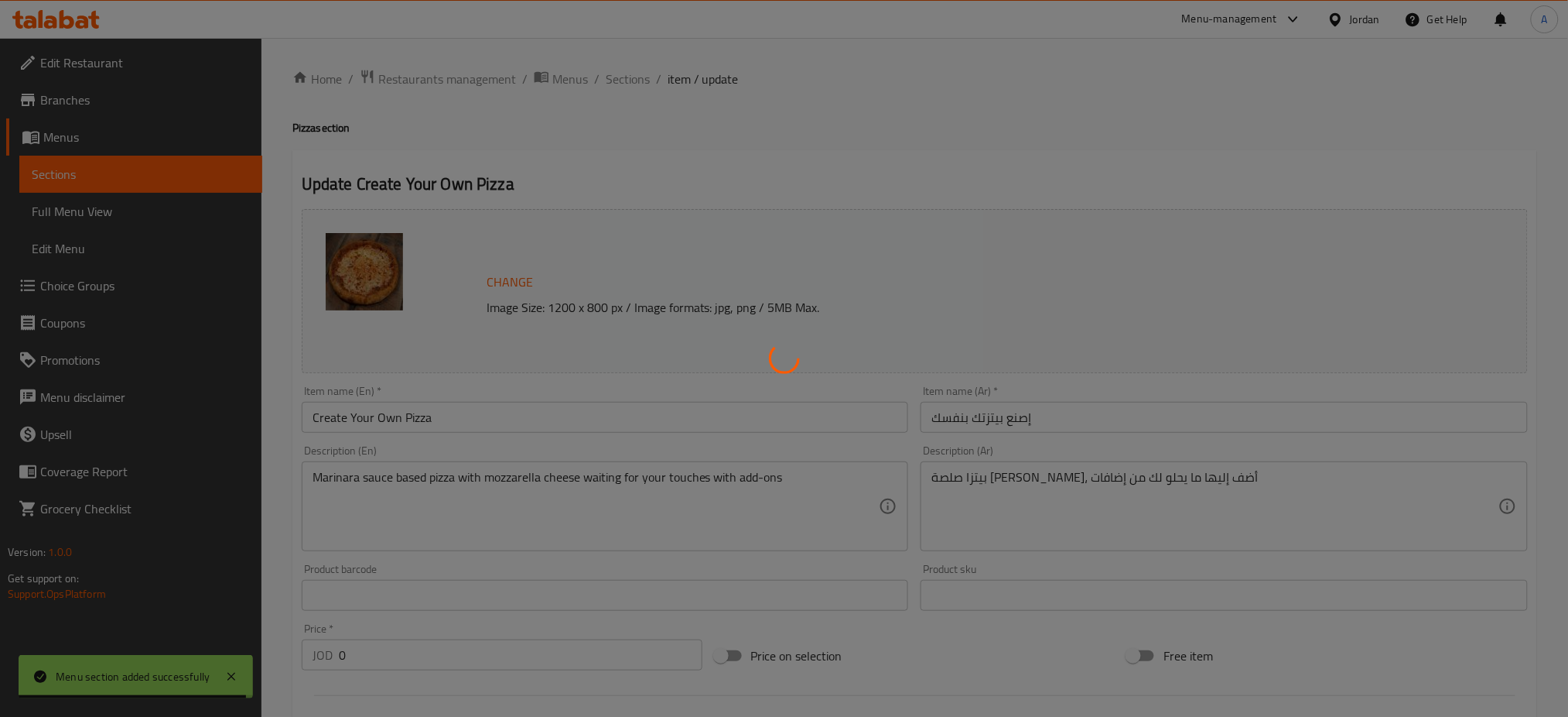
type input "0"
type input "إضافات"
type input "0"
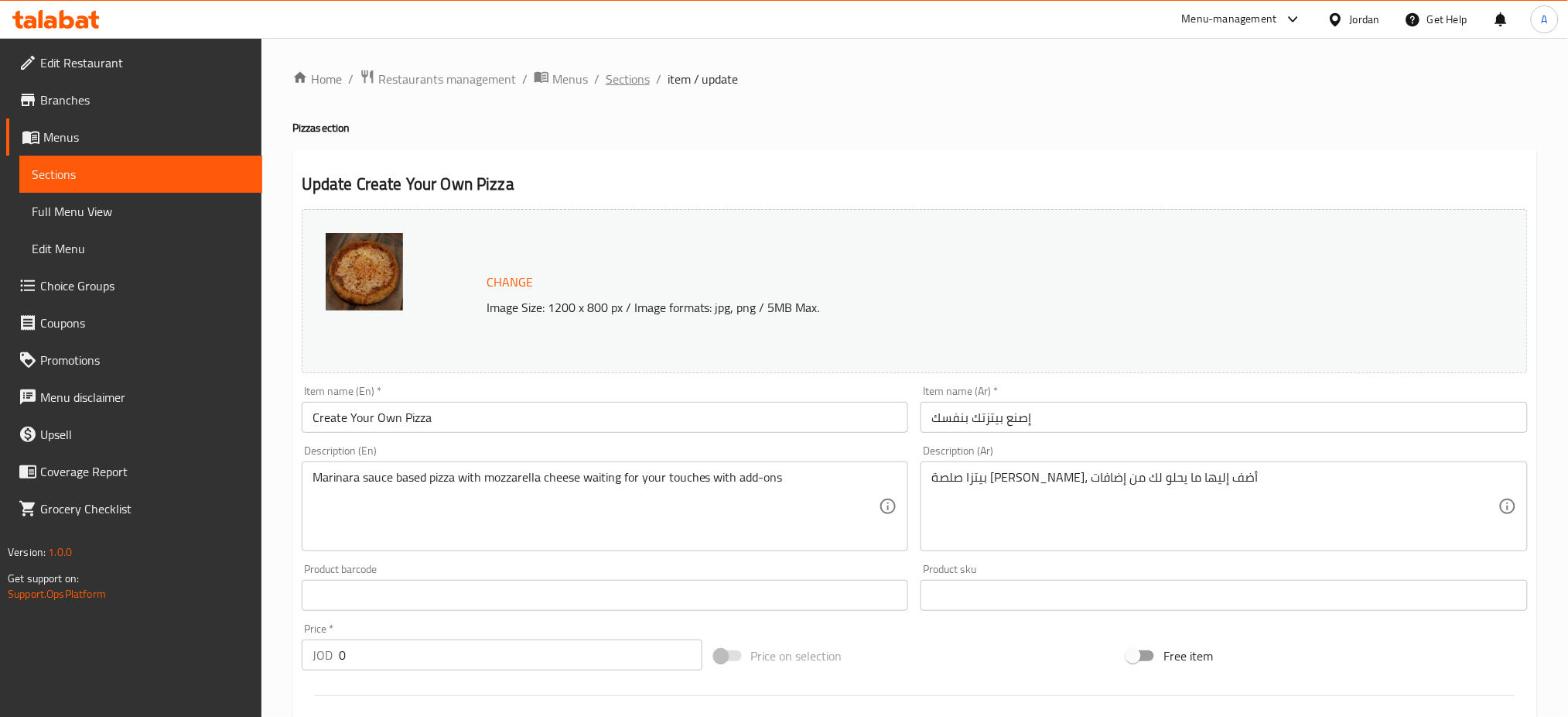
click at [606, 77] on span "Sections" at bounding box center [627, 78] width 44 height 18
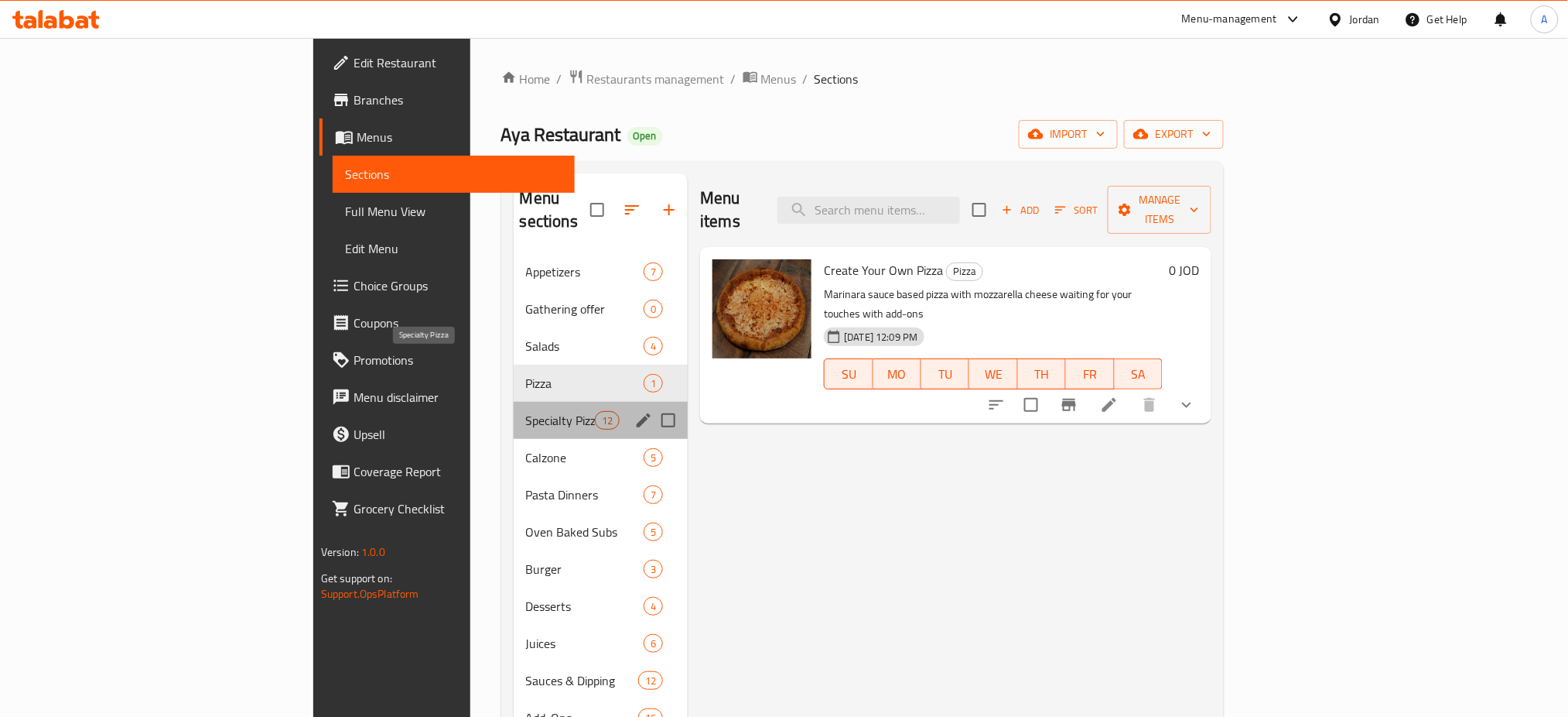
click at [526, 411] on span "Specialty Pizza" at bounding box center [561, 420] width 69 height 18
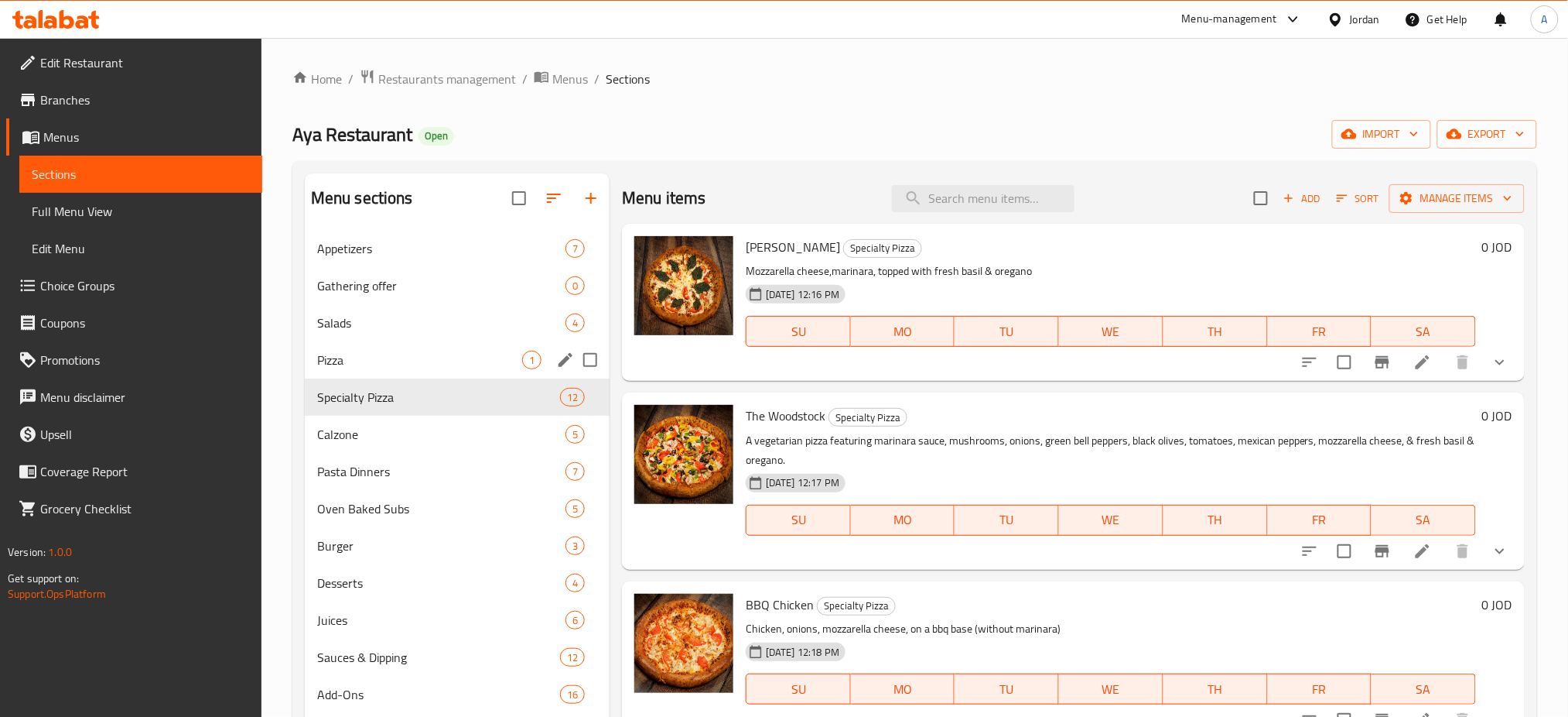
click at [447, 341] on div "Pizza 1" at bounding box center [457, 359] width 305 height 37
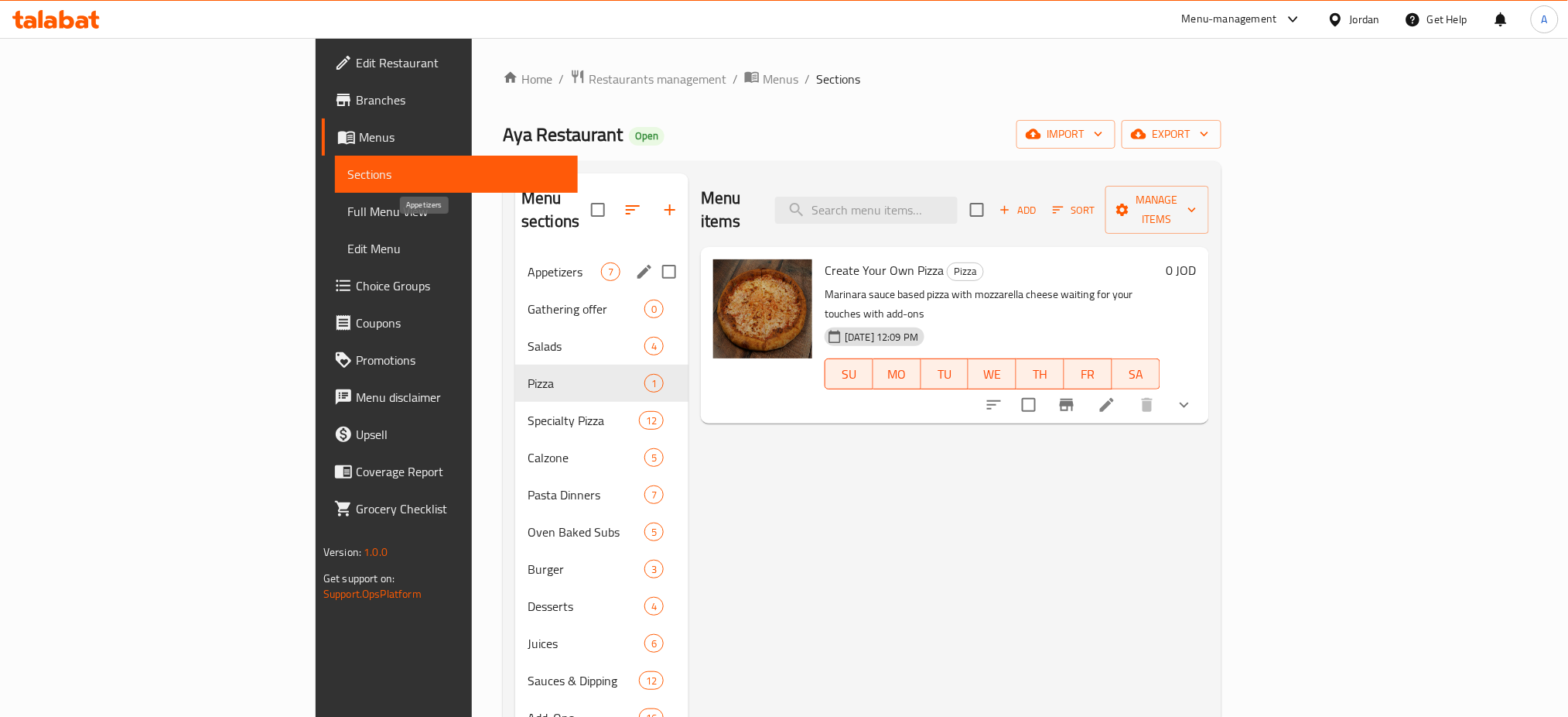
click at [528, 262] on span "Appetizers" at bounding box center [564, 271] width 74 height 18
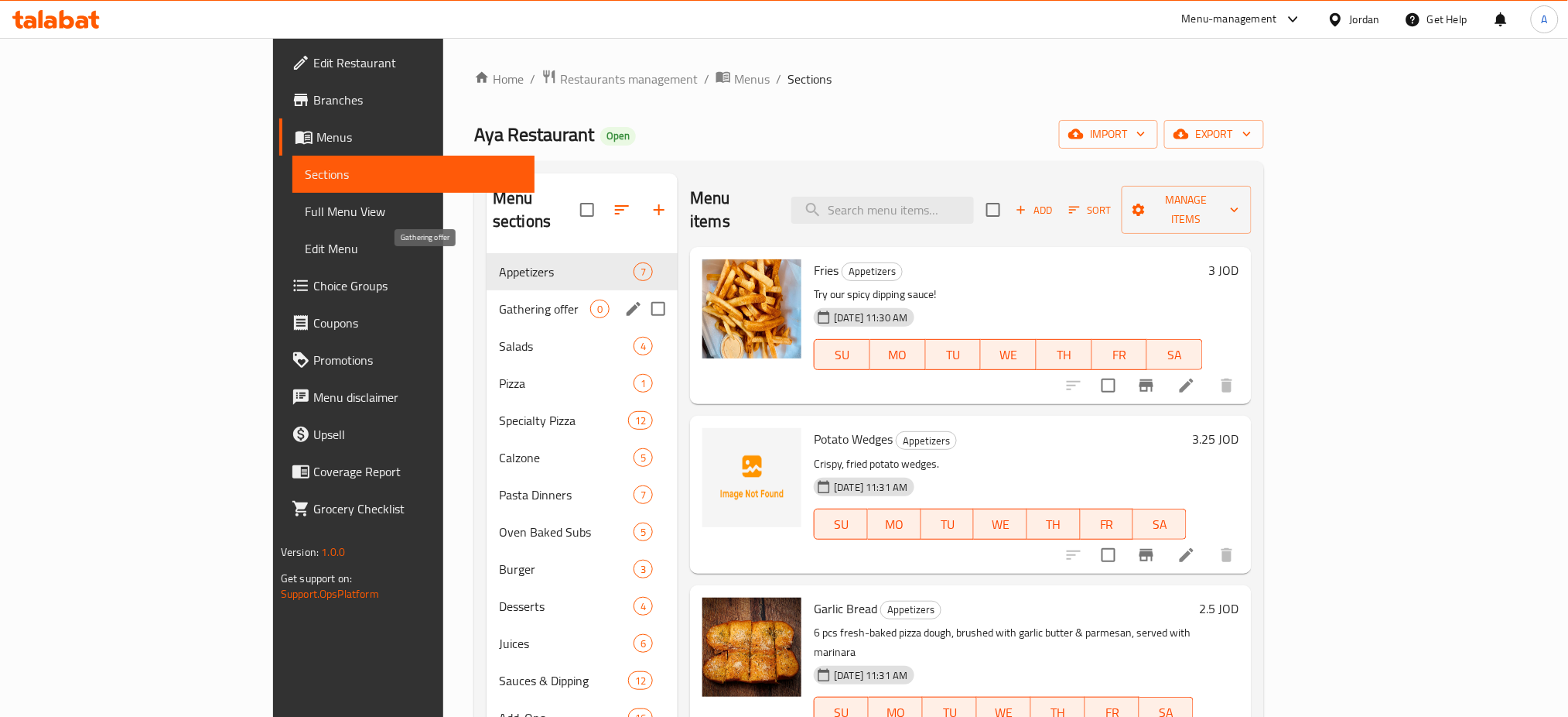
click at [499, 300] on span "Gathering offer" at bounding box center [544, 308] width 91 height 18
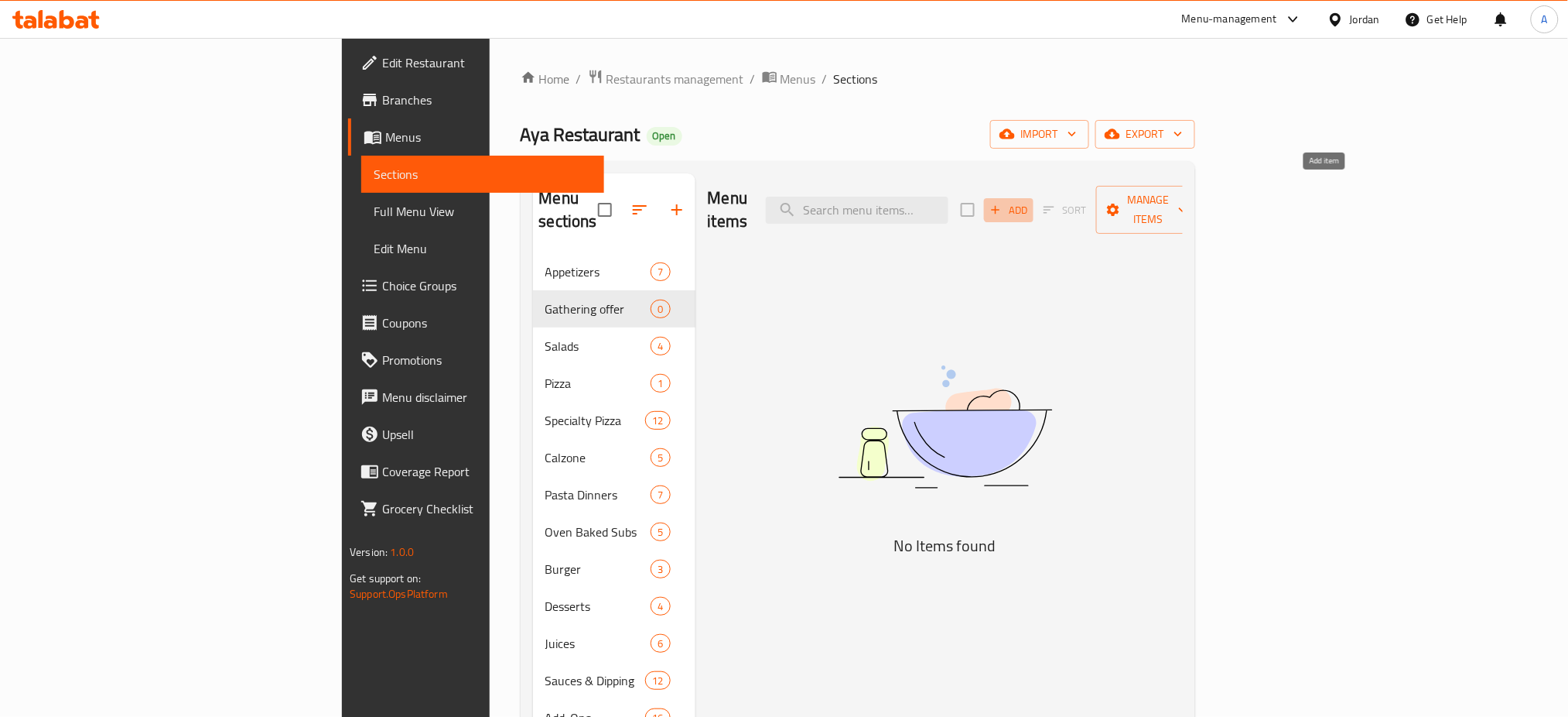
click at [1030, 201] on span "Add" at bounding box center [1009, 210] width 42 height 18
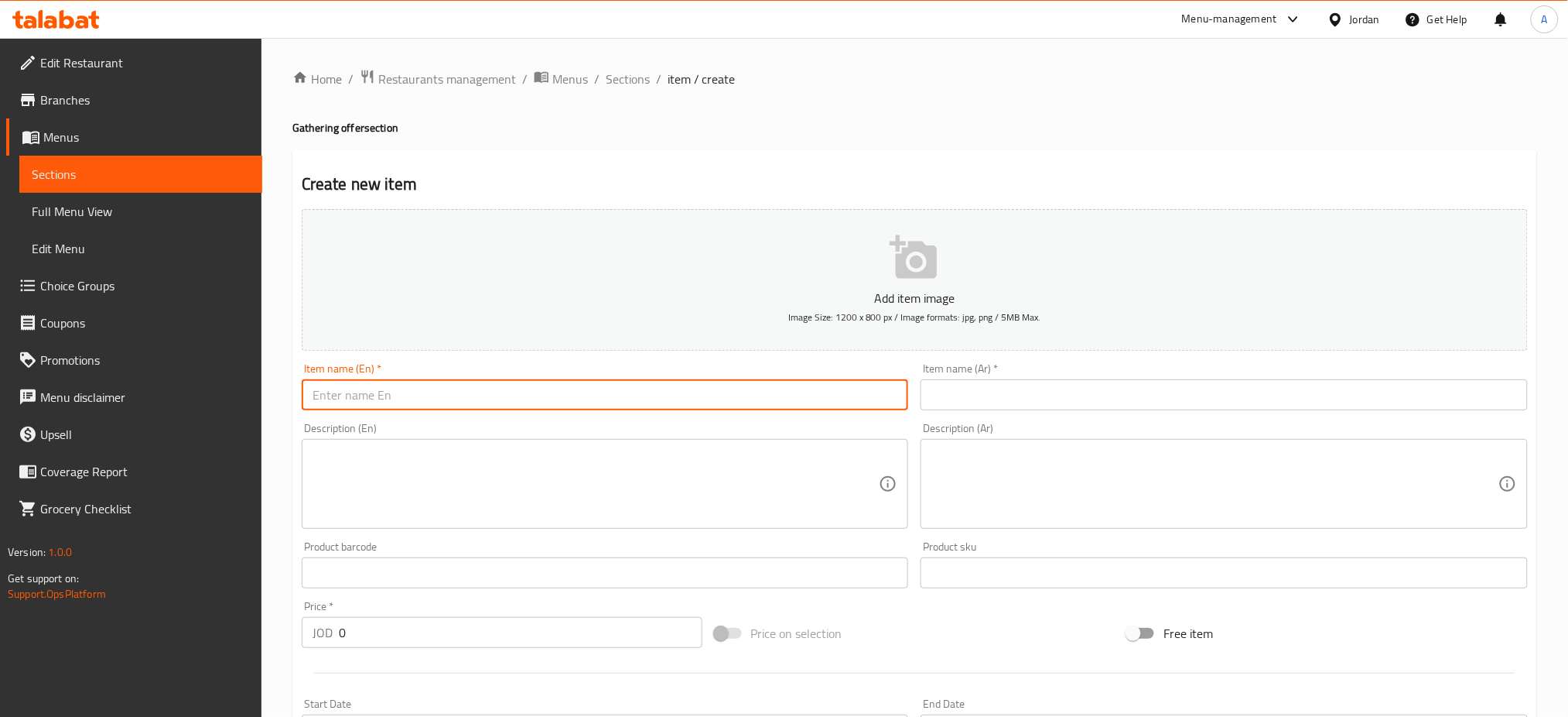
click at [473, 379] on input "text" at bounding box center [606, 395] width 607 height 31
type input "3 Medium Pizza 15 JOD"
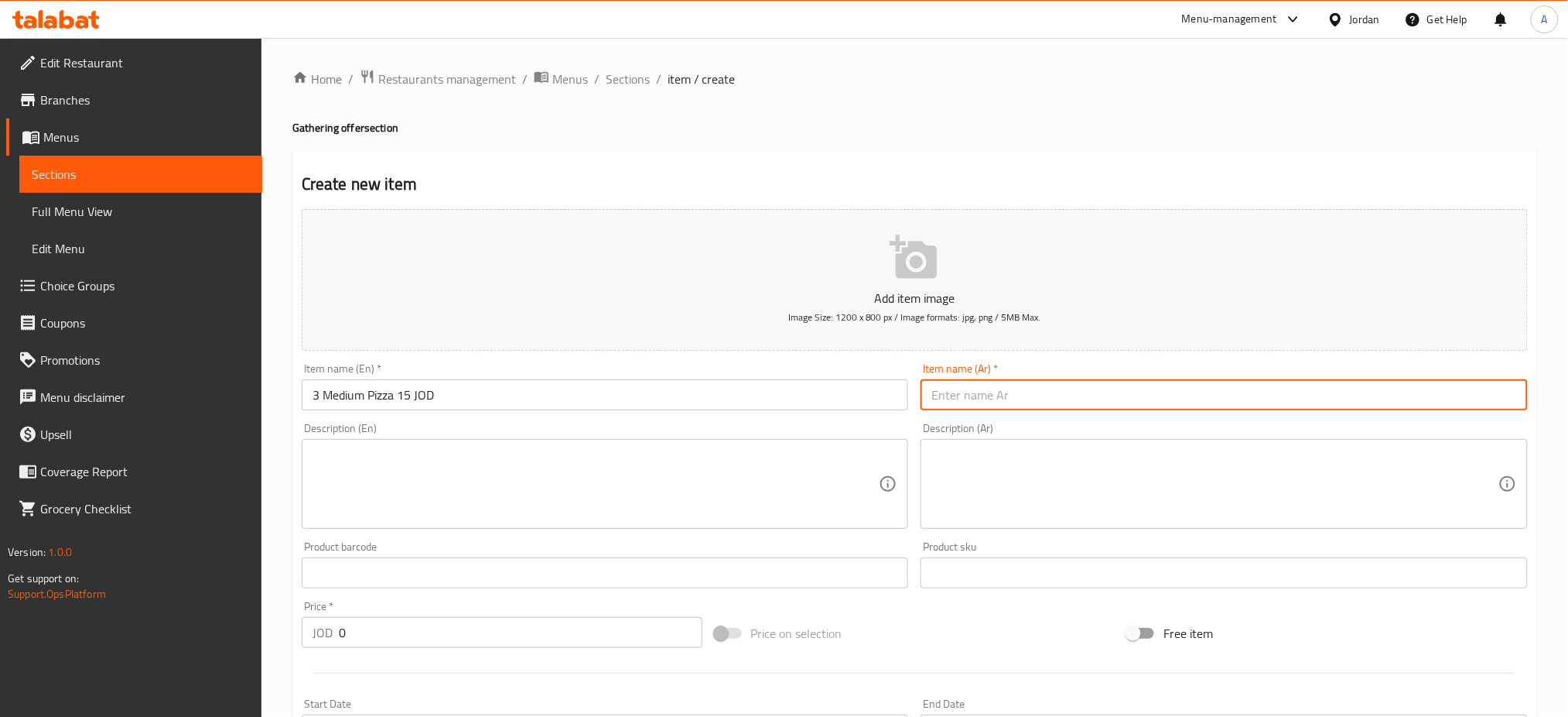
click at [1038, 379] on input "text" at bounding box center [1224, 395] width 607 height 31
drag, startPoint x: 927, startPoint y: 359, endPoint x: 939, endPoint y: 358, distance: 12.0
click at [939, 379] on input "3 بيتزا حجم وسط 15 دينار" at bounding box center [1224, 395] width 607 height 31
click at [1051, 379] on input "بيتزا حجم وسط 15 دينار" at bounding box center [1224, 395] width 607 height 31
drag, startPoint x: 1051, startPoint y: 360, endPoint x: 776, endPoint y: 378, distance: 275.6
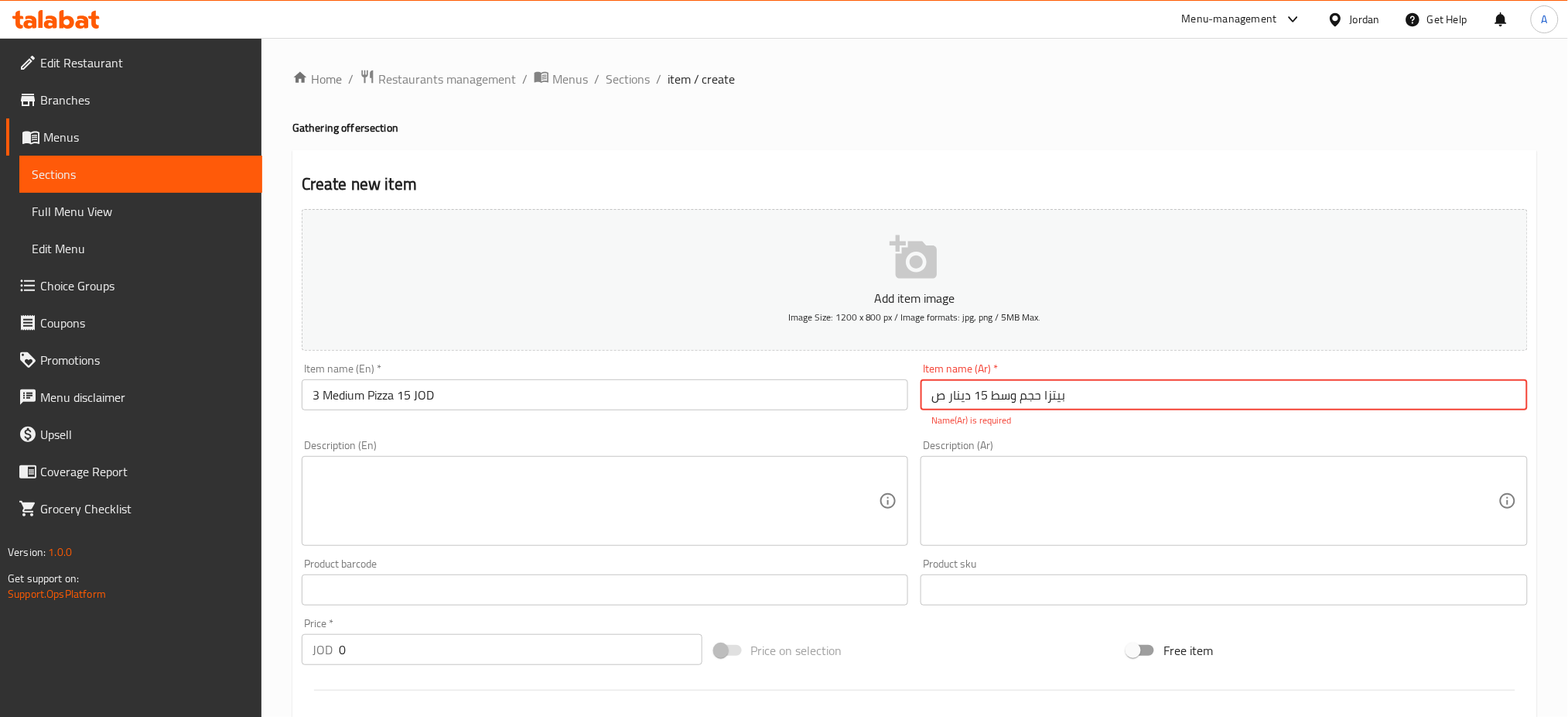
click at [776, 378] on div "Add item image Image Size: 1200 x 800 px / Image formats: jpg, png / 5MB Max. I…" at bounding box center [914, 545] width 1238 height 684
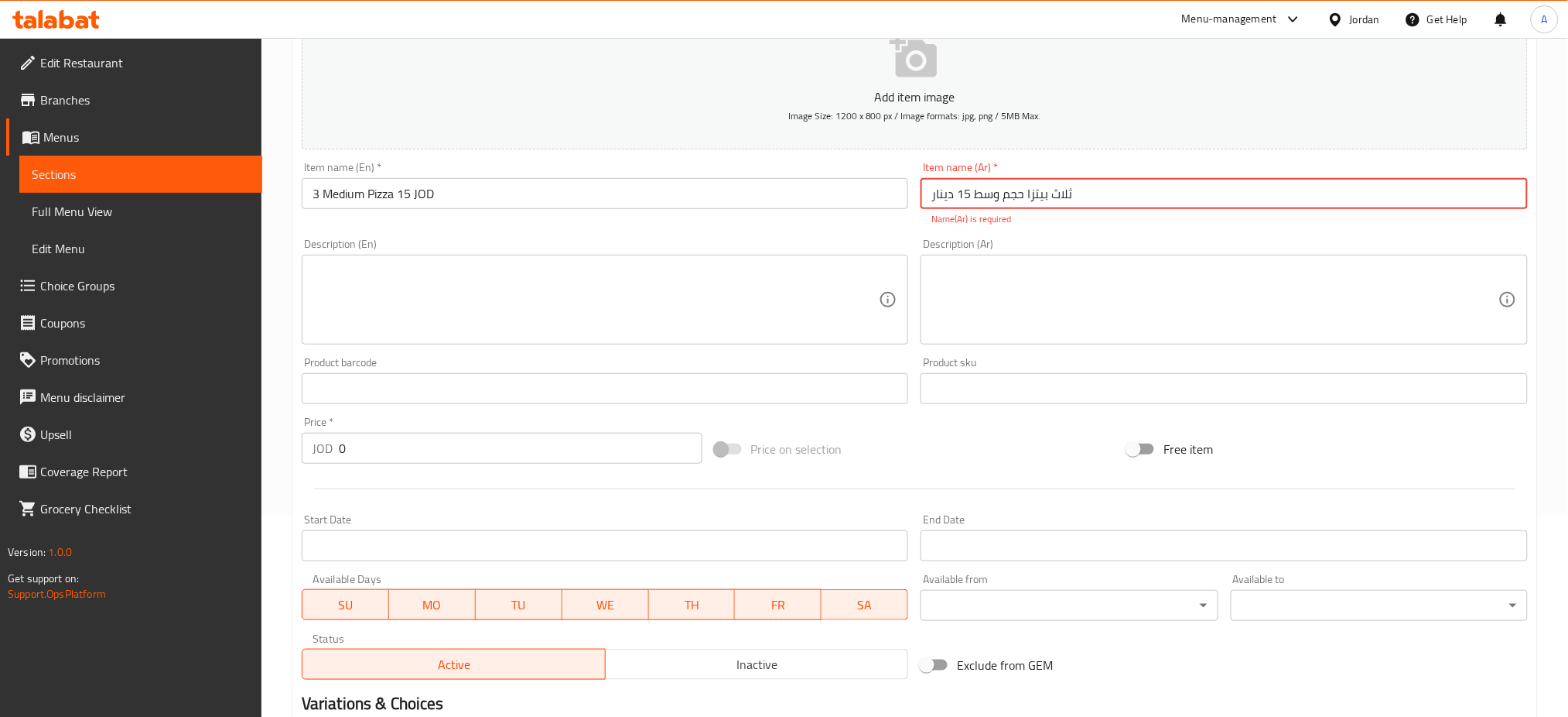
scroll to position [206, 0]
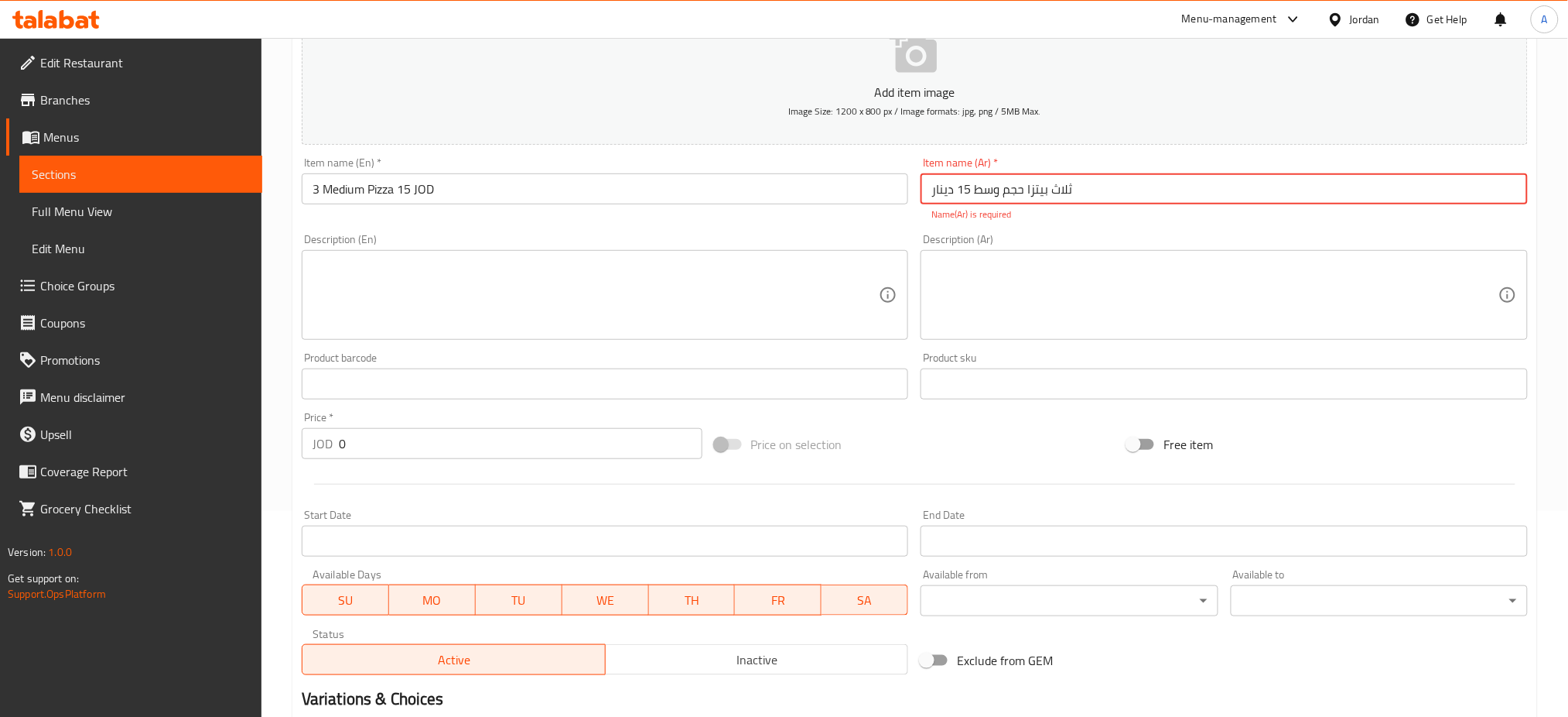
type input "ثلاث بيتزا حجم وسط 15 دينار"
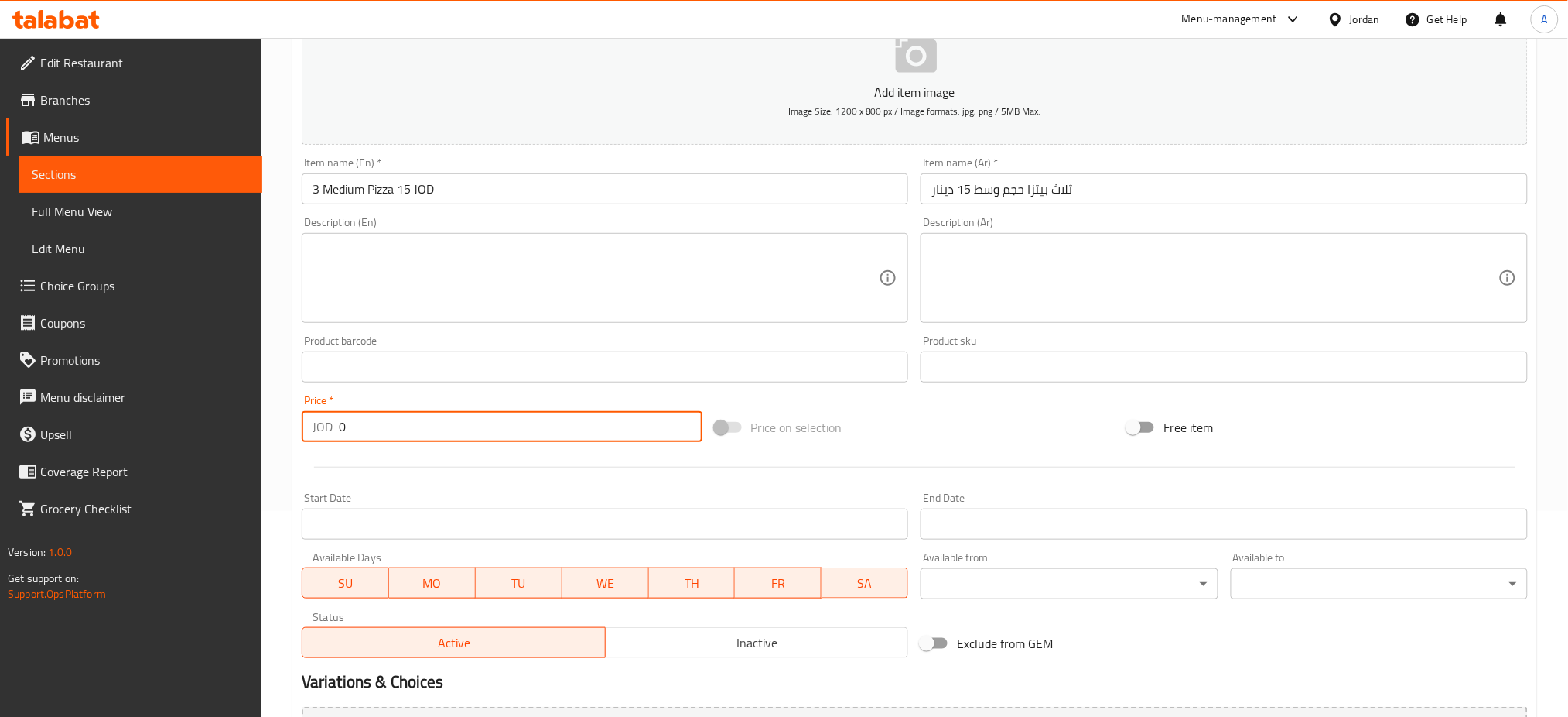
drag, startPoint x: 322, startPoint y: 383, endPoint x: 311, endPoint y: 383, distance: 11.0
click at [311, 389] on div "Price   * JOD 0 Price *" at bounding box center [501, 418] width 413 height 60
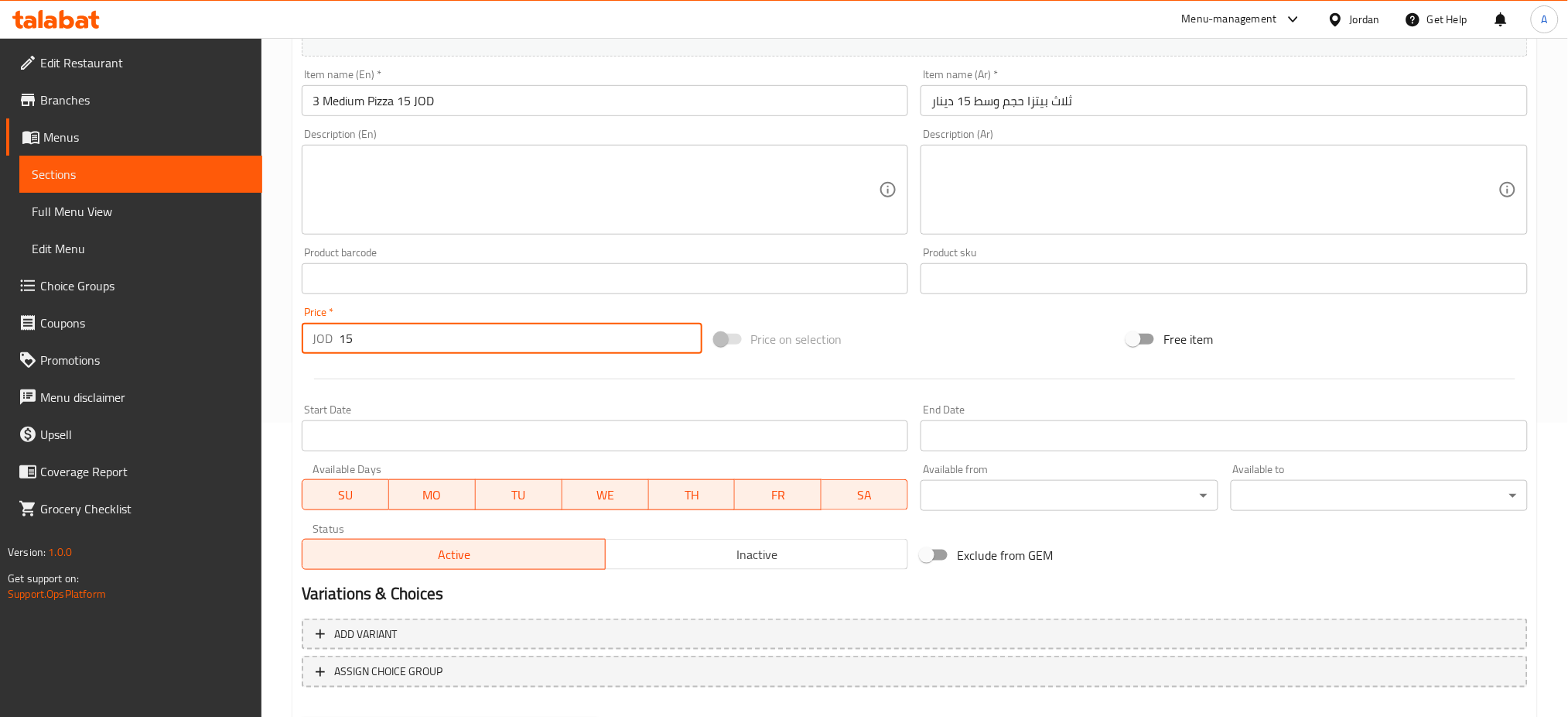
scroll to position [295, 0]
type input "15"
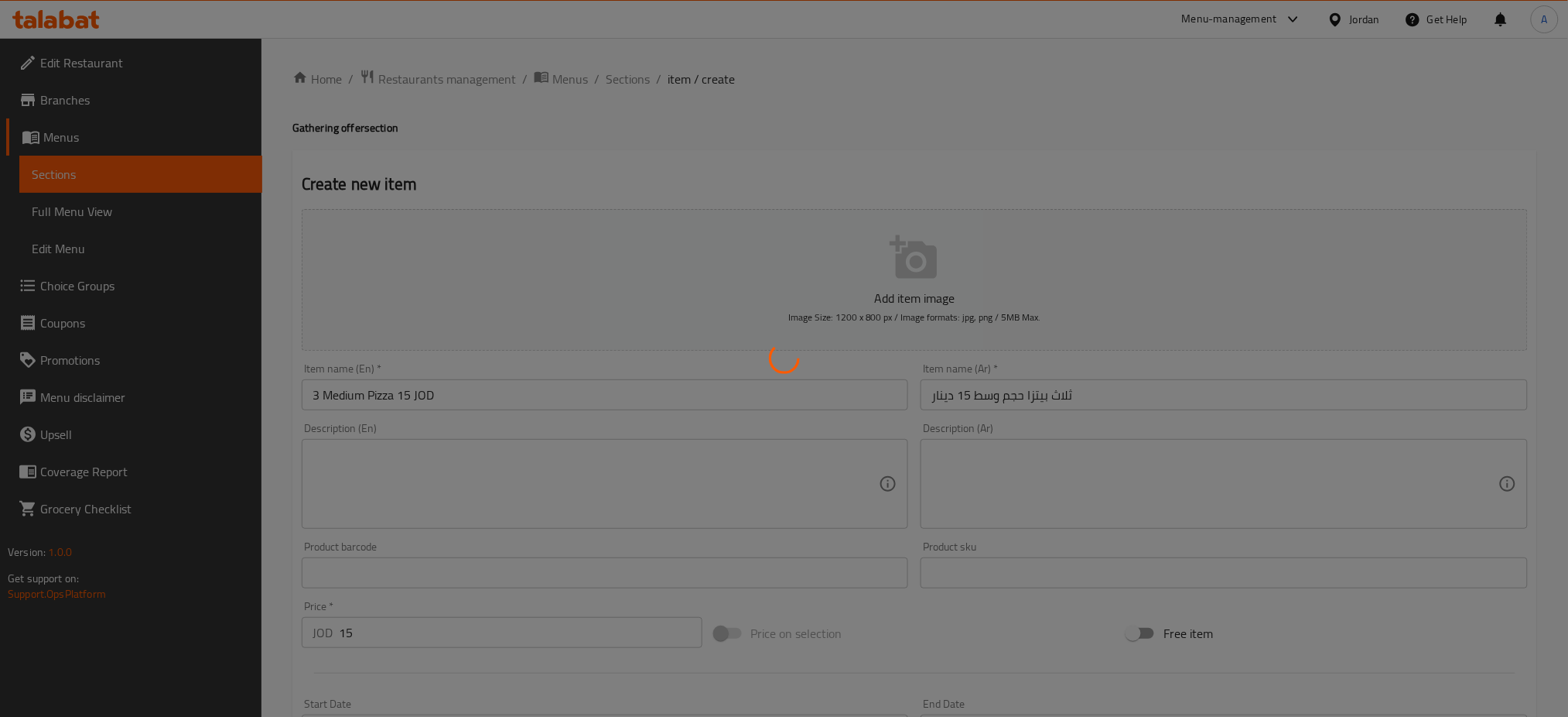
scroll to position [103, 0]
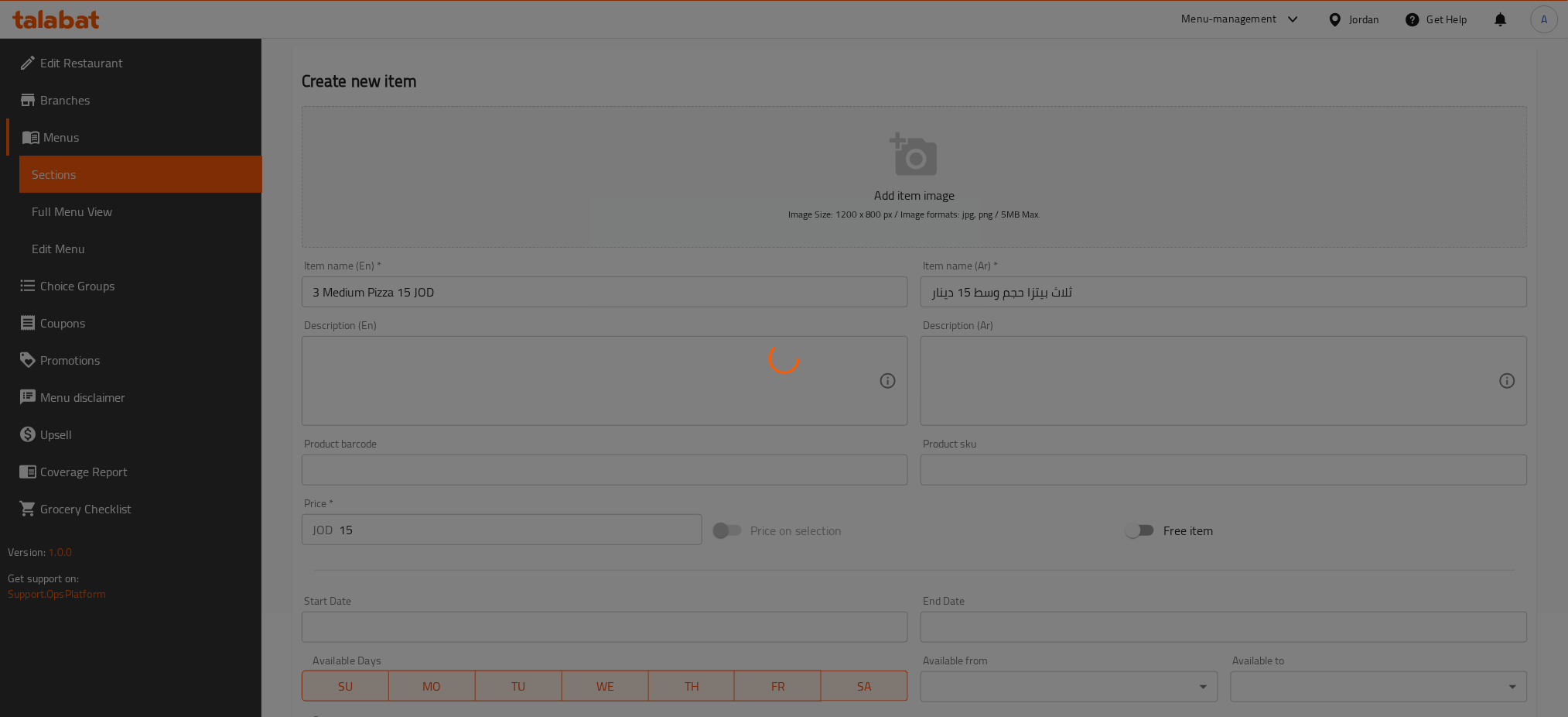
type input "0"
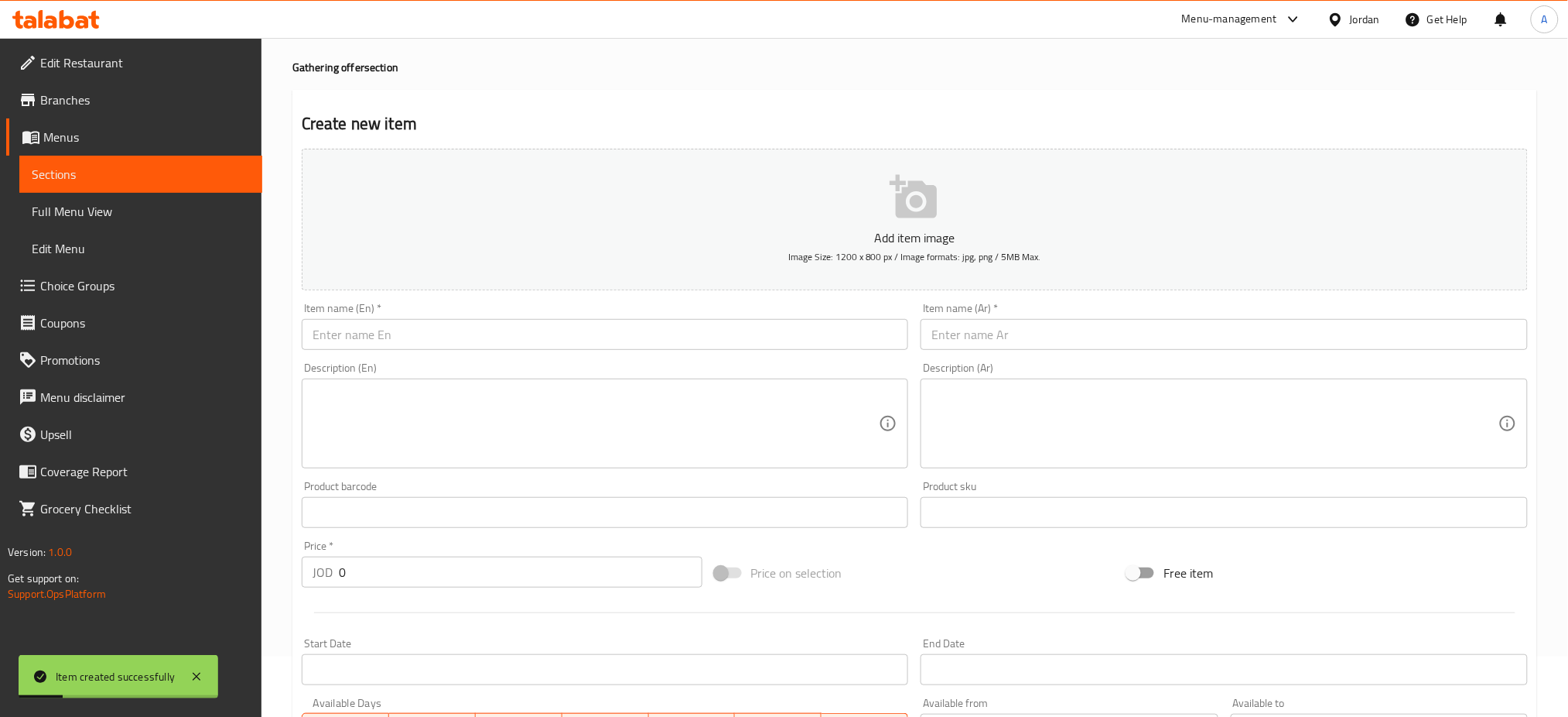
scroll to position [0, 0]
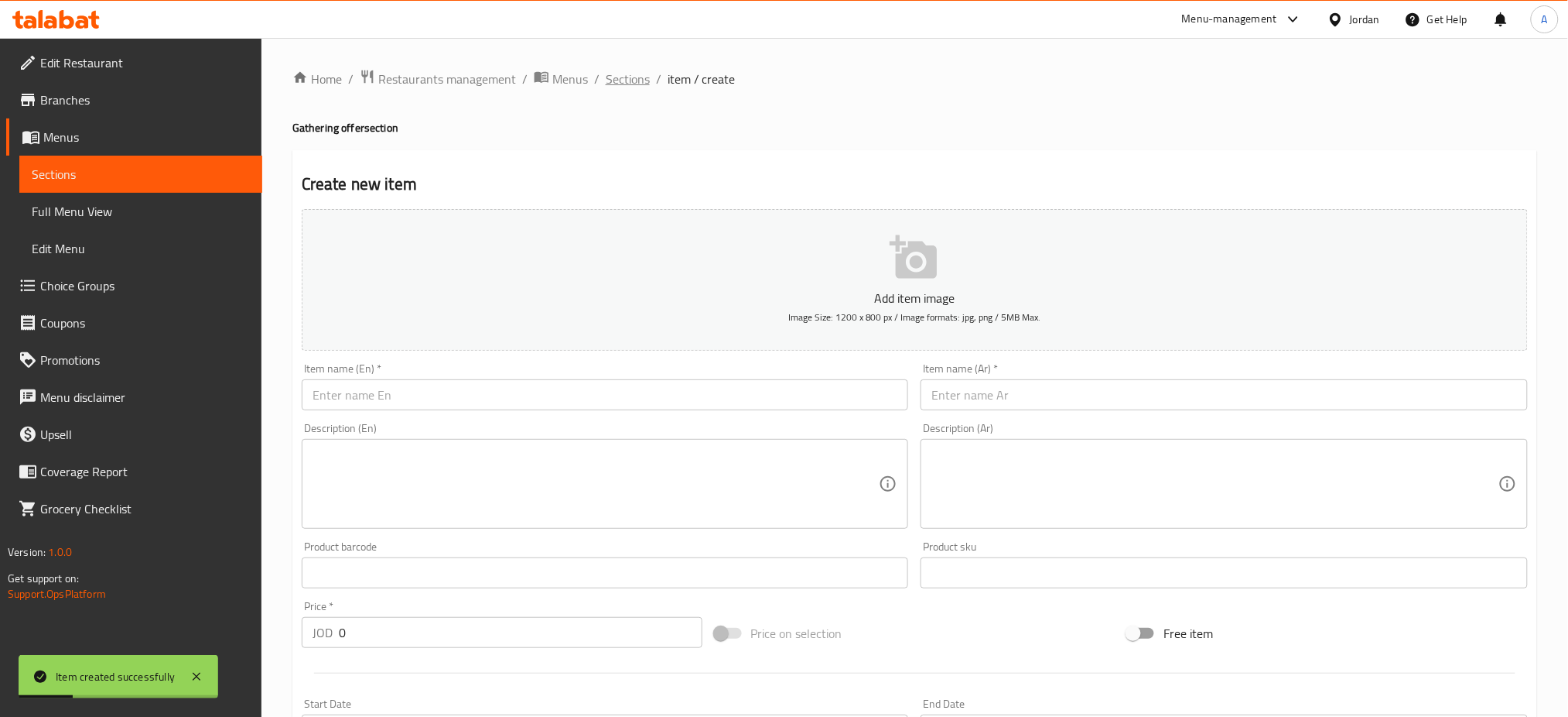
click at [606, 69] on span "Sections" at bounding box center [627, 78] width 44 height 18
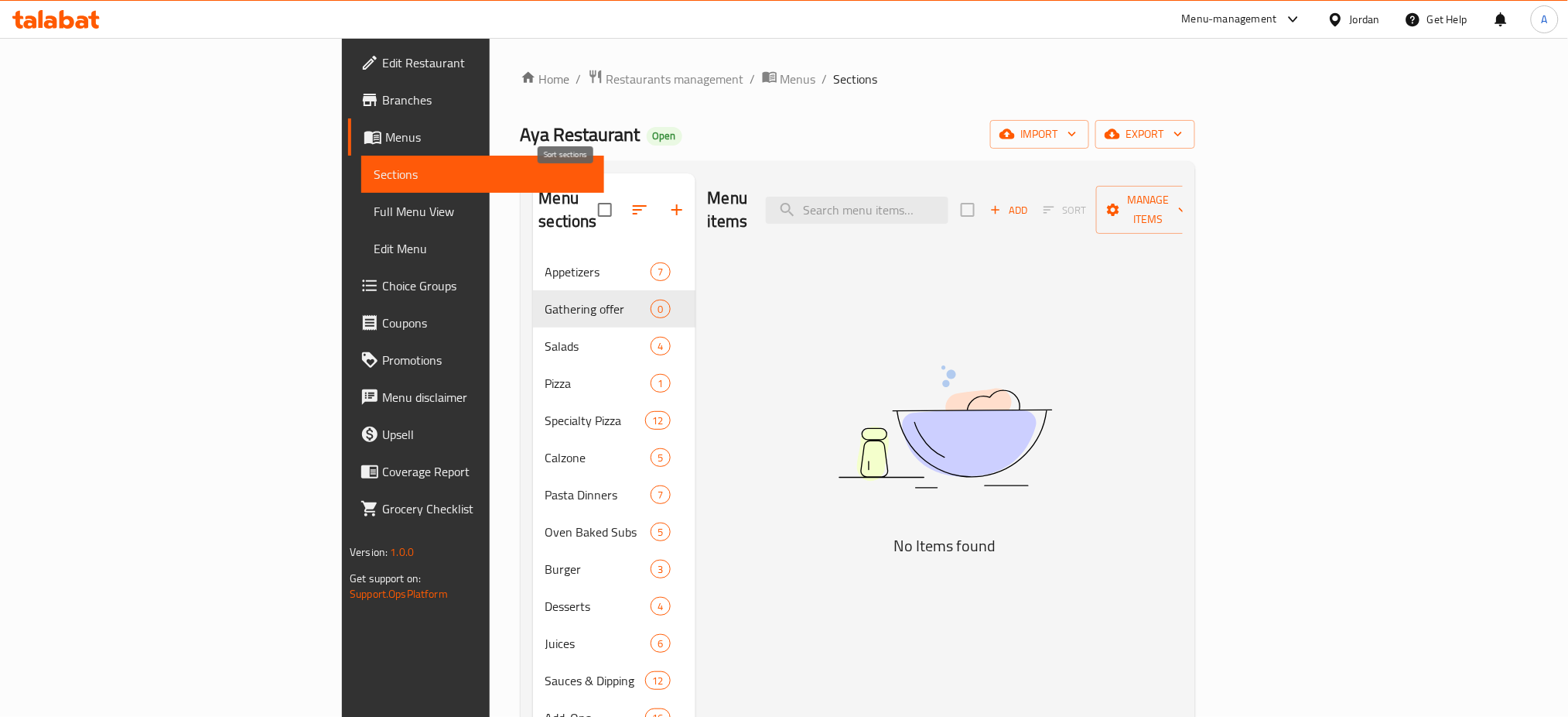
click at [631, 201] on icon "button" at bounding box center [639, 210] width 18 height 18
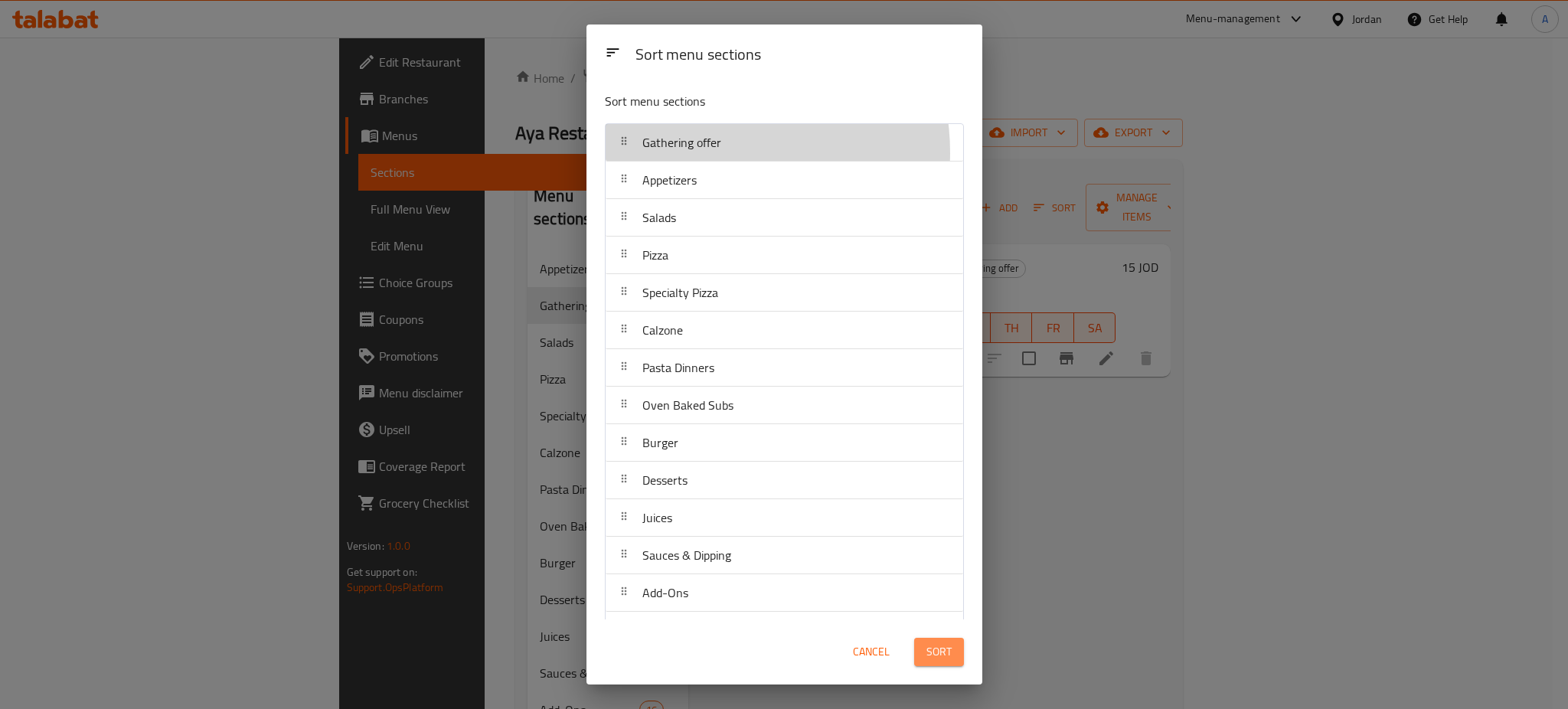
click at [954, 655] on button "Sort" at bounding box center [939, 652] width 50 height 28
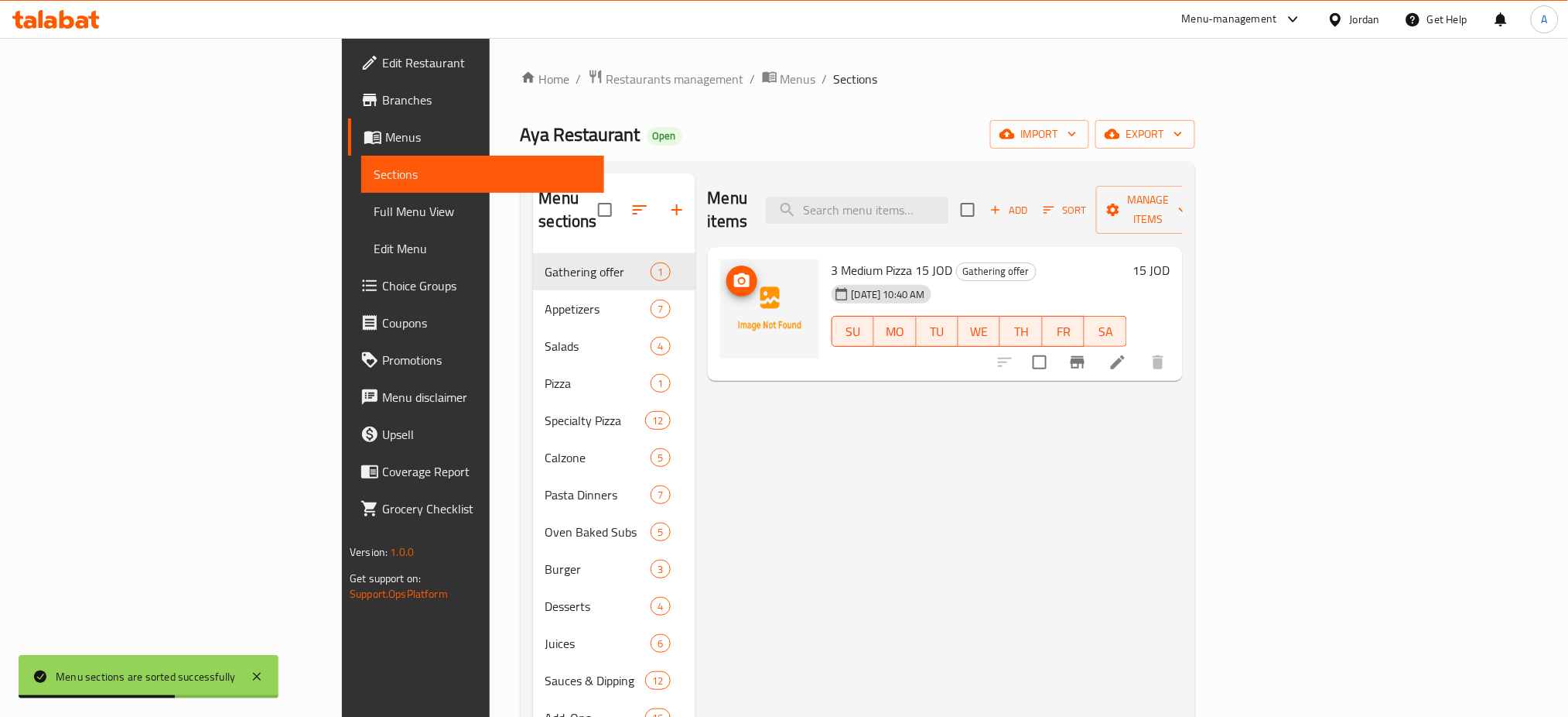
click at [734, 274] on icon "upload picture" at bounding box center [742, 281] width 16 height 14
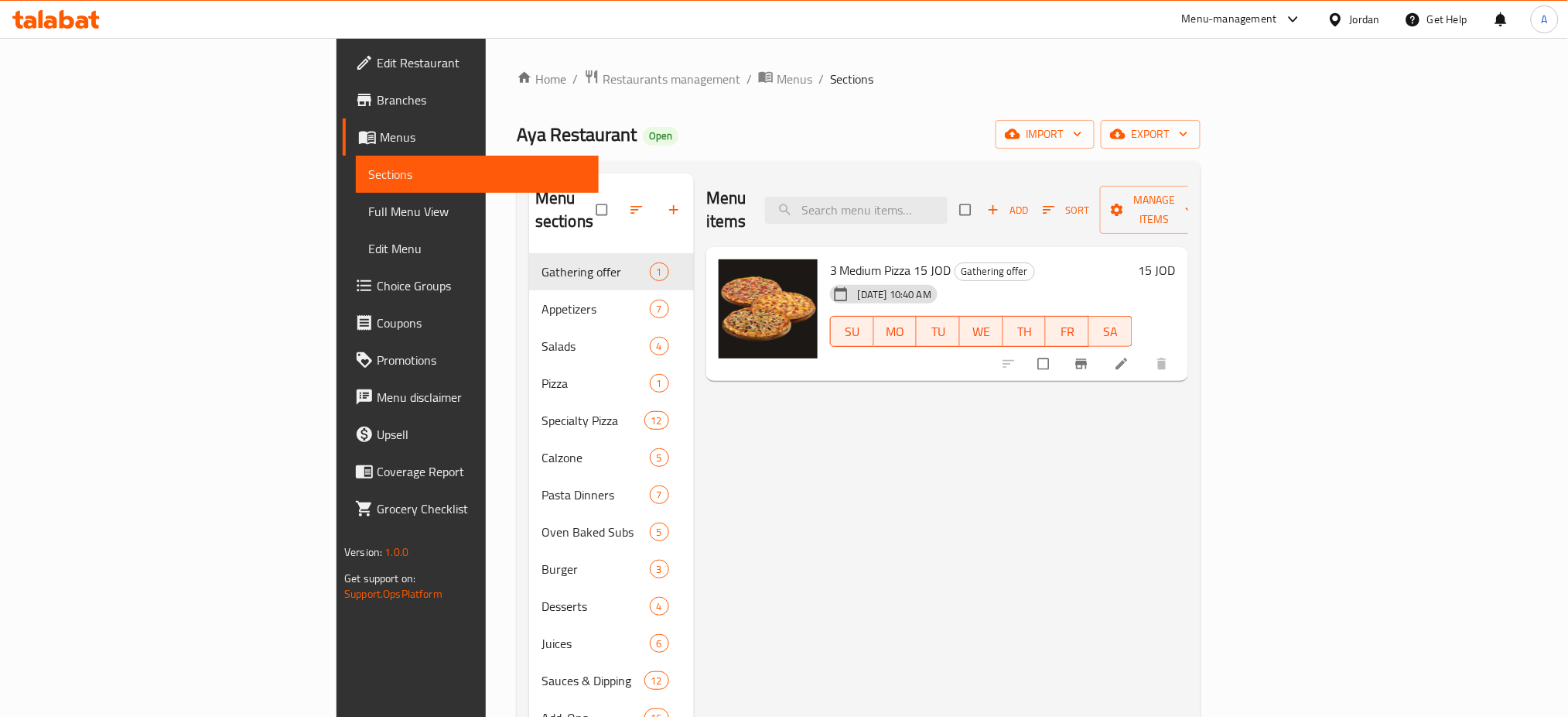
click at [517, 91] on div "Home / Restaurants management / Menus / Sections Aya Restaurant Open import exp…" at bounding box center [858, 486] width 684 height 834
click at [602, 85] on span "Restaurants management" at bounding box center [671, 78] width 138 height 18
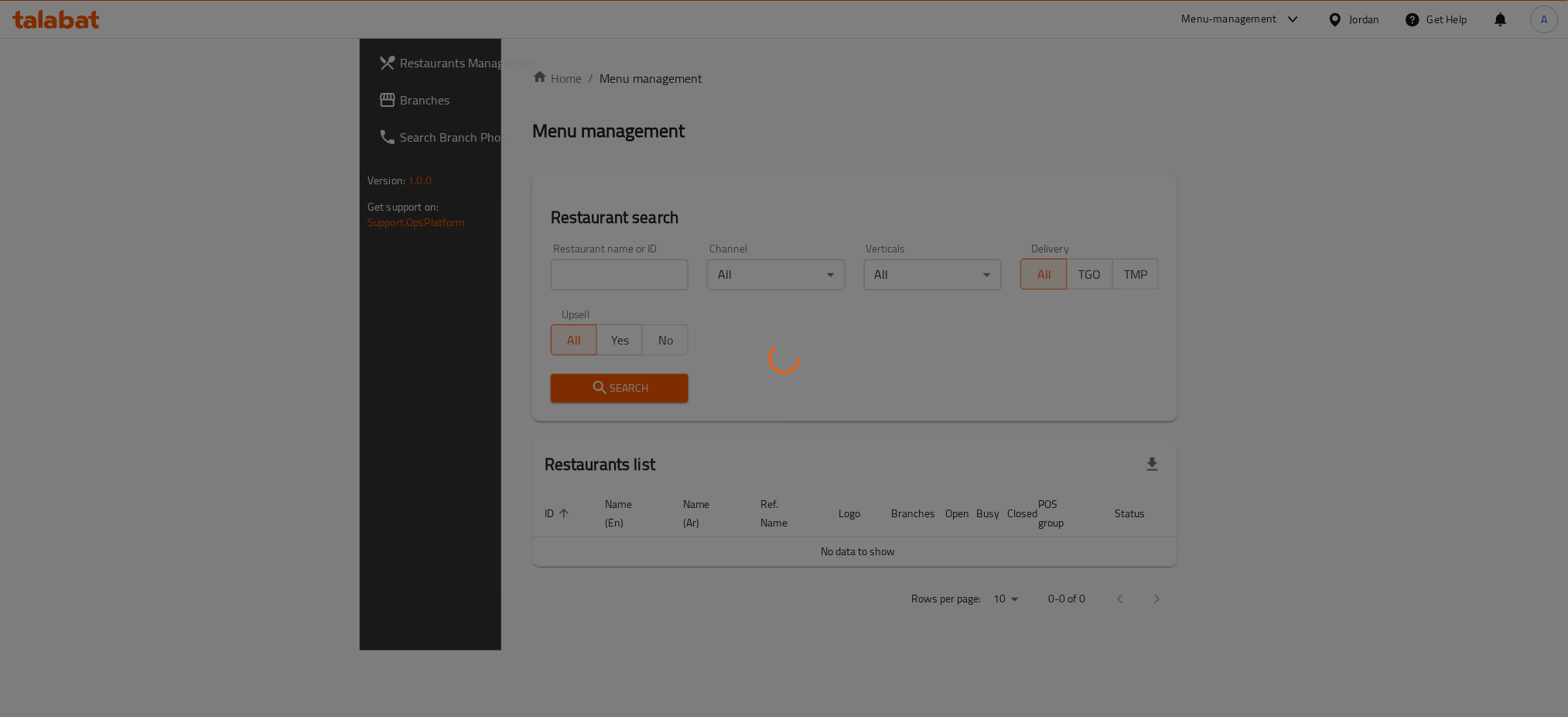
click at [48, 104] on div at bounding box center [784, 358] width 1568 height 717
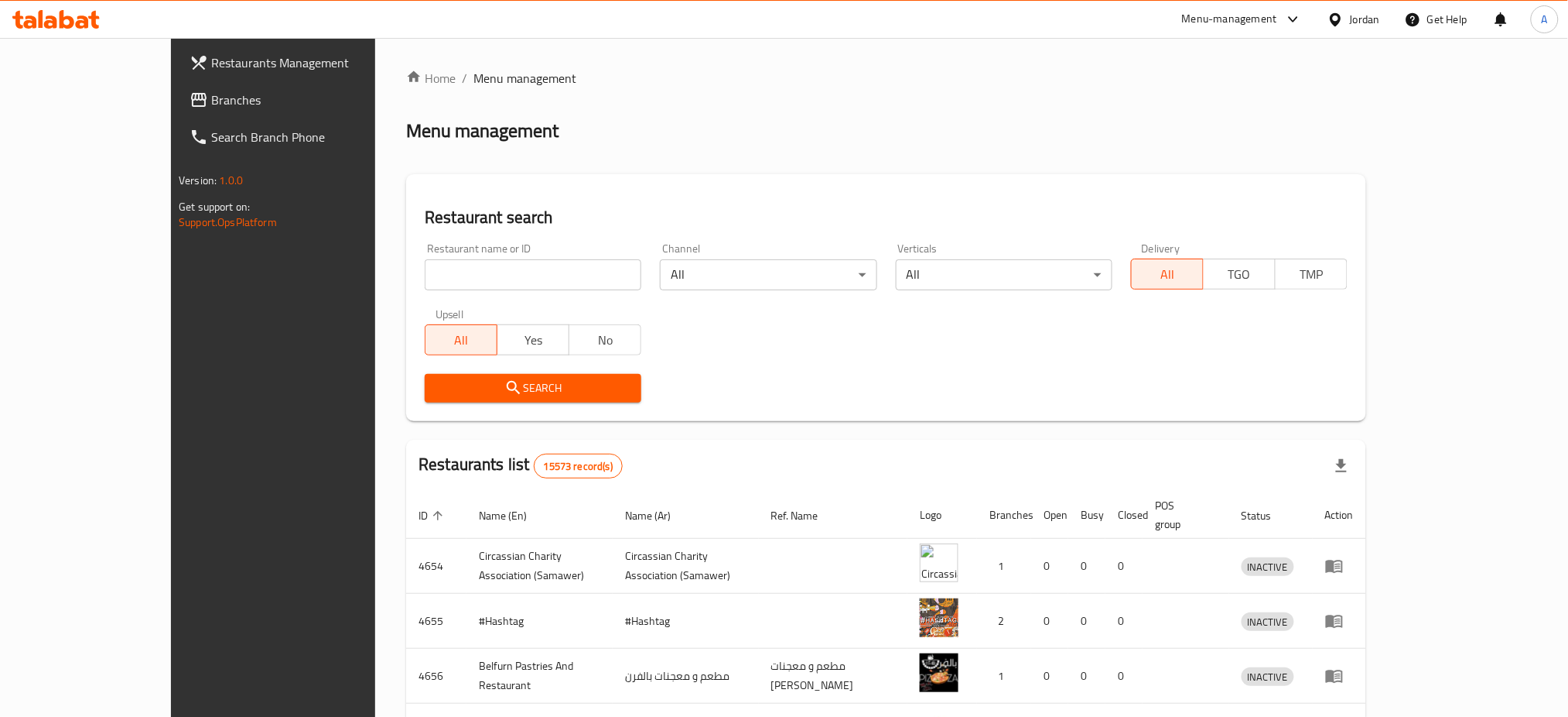
click at [177, 104] on link "Branches" at bounding box center [305, 100] width 256 height 37
